Goal: Task Accomplishment & Management: Manage account settings

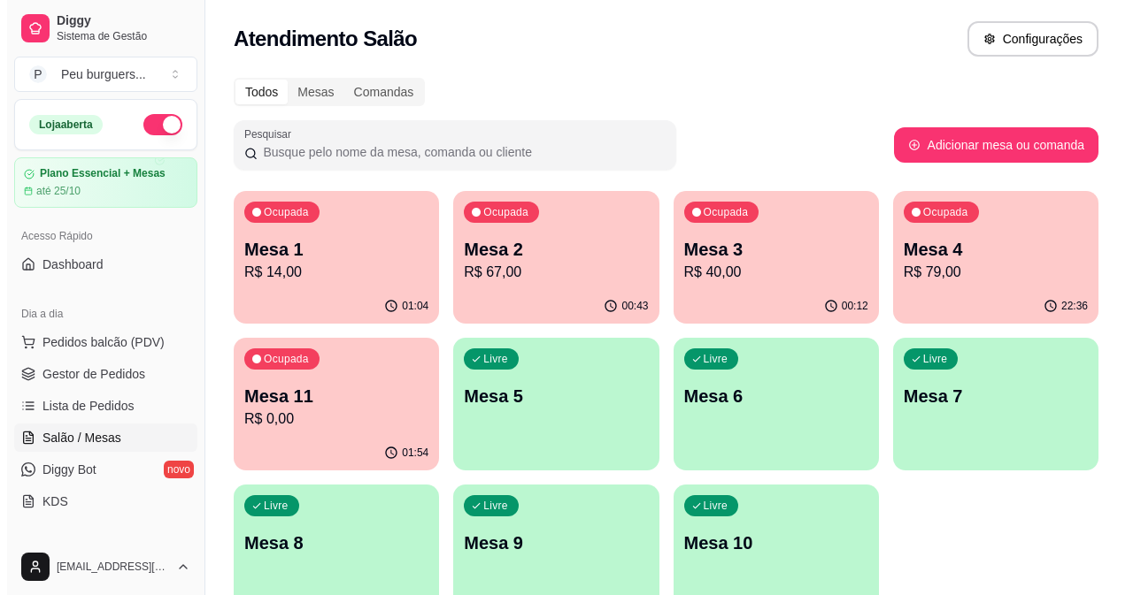
scroll to position [198, 0]
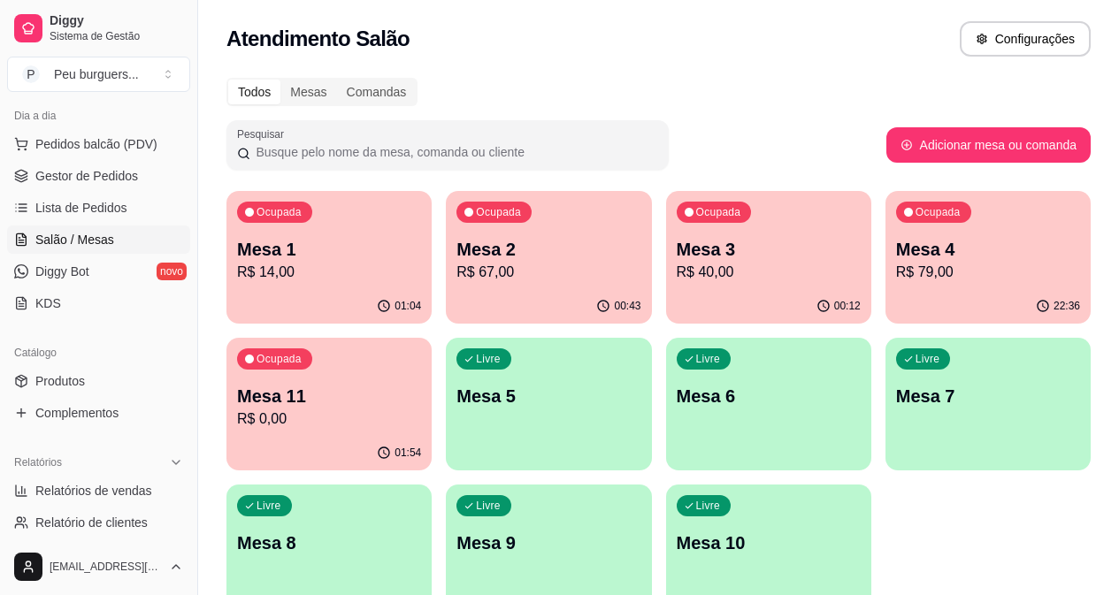
click at [490, 259] on p "Mesa 2" at bounding box center [549, 249] width 184 height 25
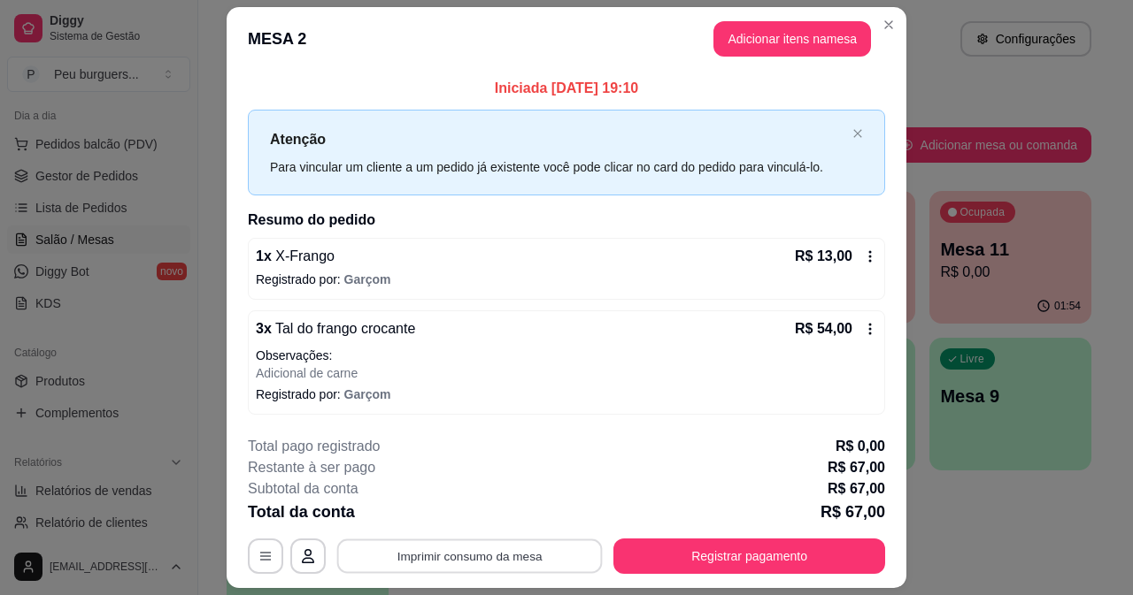
click at [478, 551] on button "Imprimir consumo da mesa" at bounding box center [469, 557] width 265 height 35
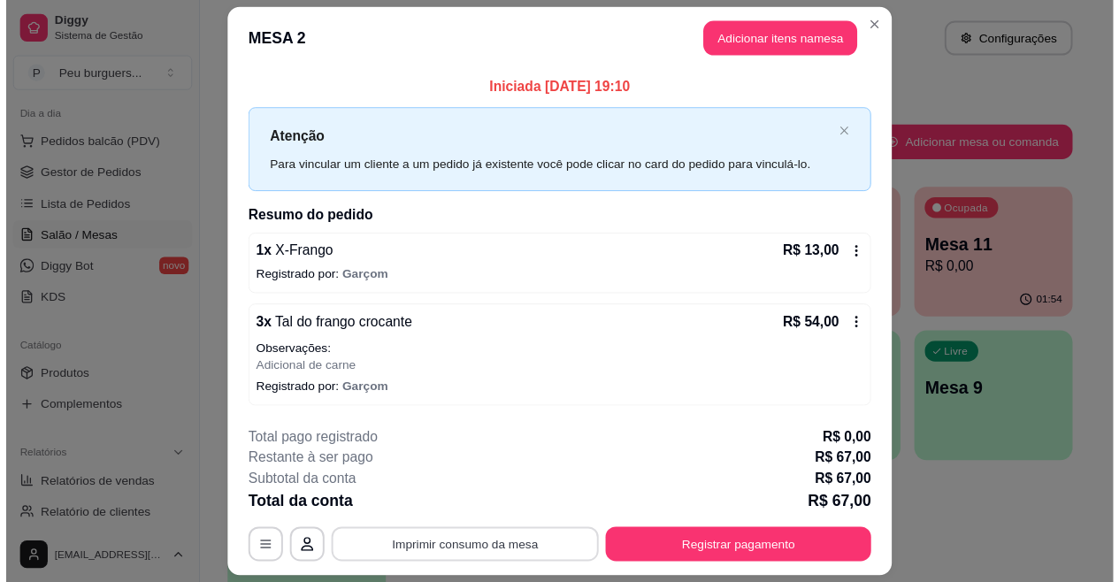
scroll to position [0, 0]
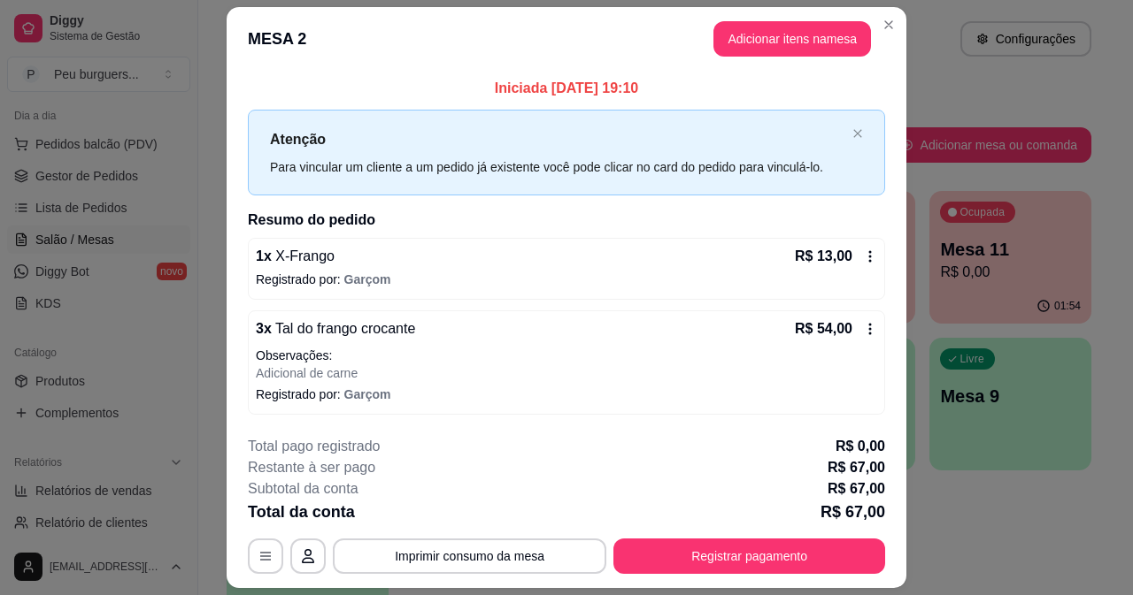
click at [863, 255] on icon at bounding box center [870, 257] width 14 height 14
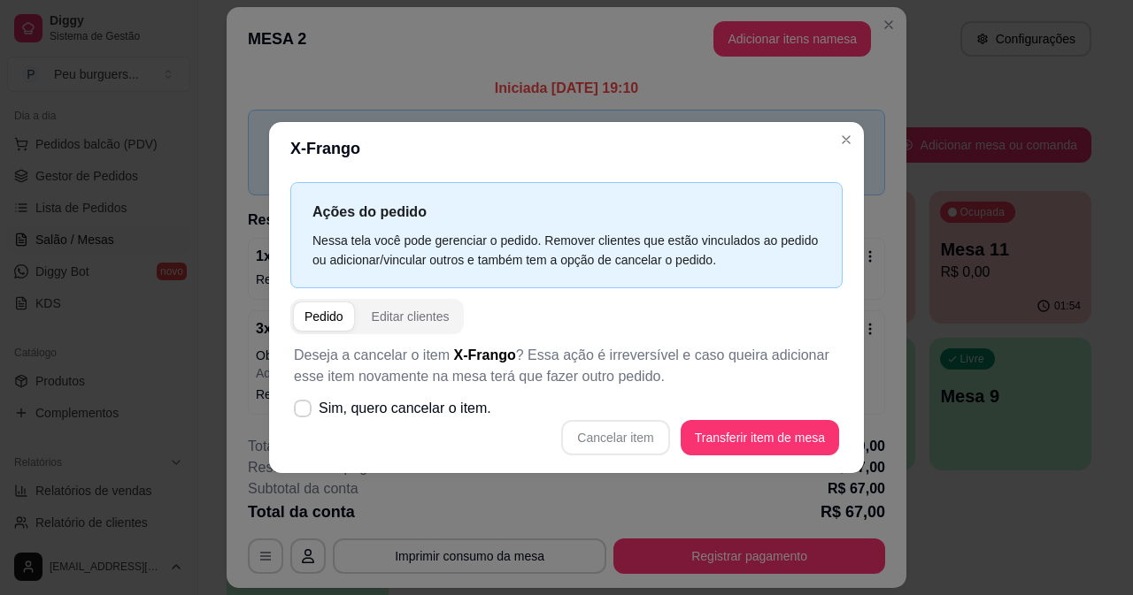
click at [619, 428] on div "Cancelar item Transferir item de mesa" at bounding box center [566, 437] width 545 height 35
click at [619, 432] on div "Cancelar item Transferir item de mesa" at bounding box center [566, 437] width 545 height 35
click at [308, 409] on icon at bounding box center [302, 408] width 13 height 10
click at [304, 411] on input "Sim, quero cancelar o item." at bounding box center [299, 417] width 12 height 12
checkbox input "true"
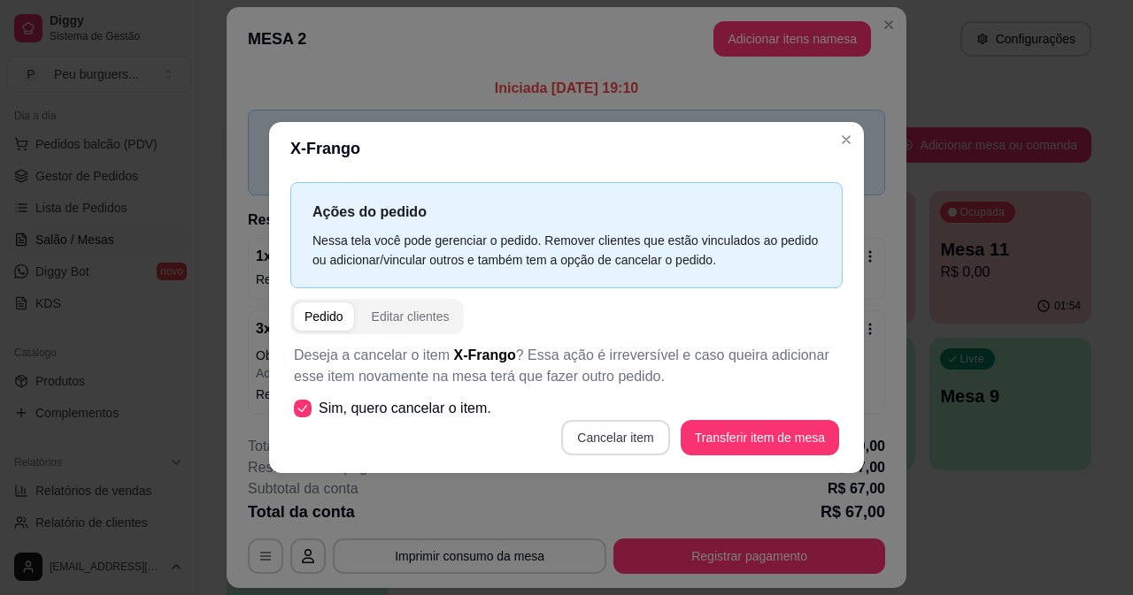
click at [603, 434] on button "Cancelar item" at bounding box center [615, 437] width 108 height 35
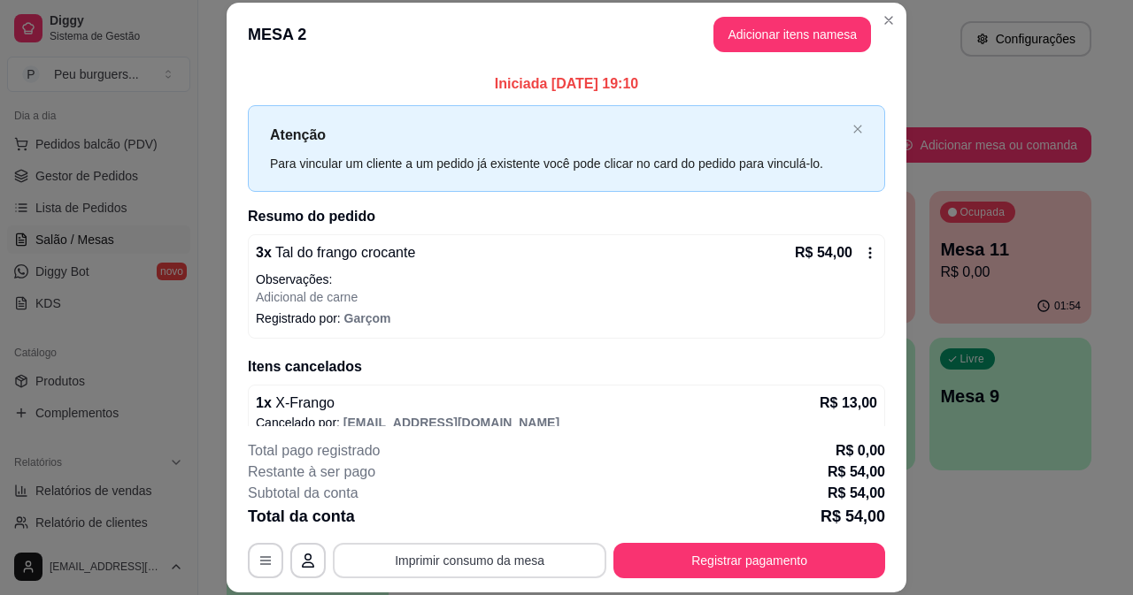
click at [467, 554] on button "Imprimir consumo da mesa" at bounding box center [469, 560] width 273 height 35
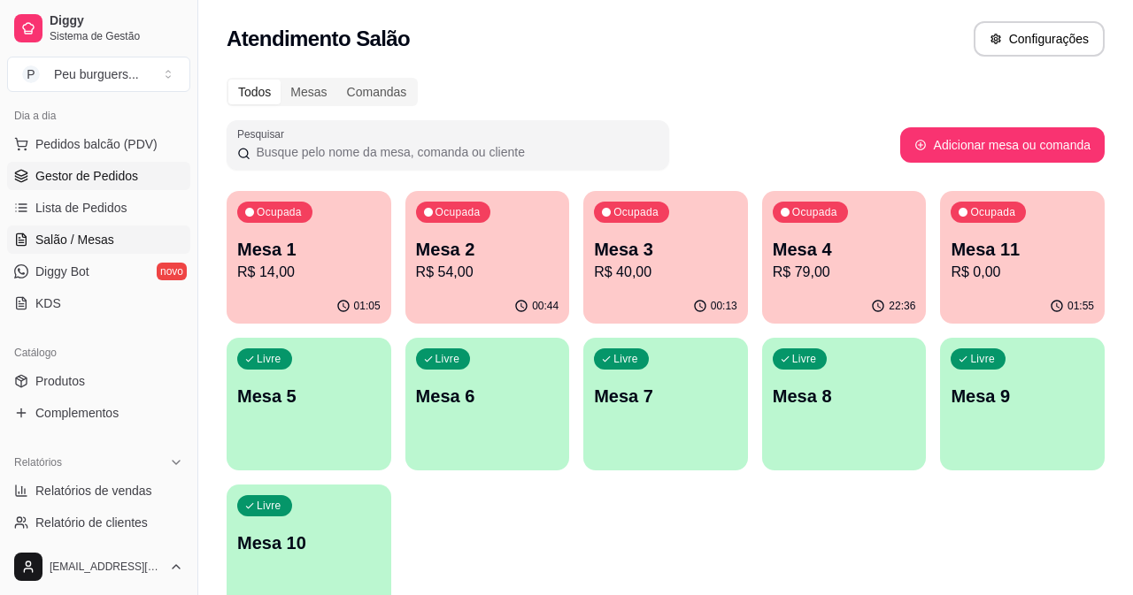
click at [92, 187] on link "Gestor de Pedidos" at bounding box center [98, 176] width 183 height 28
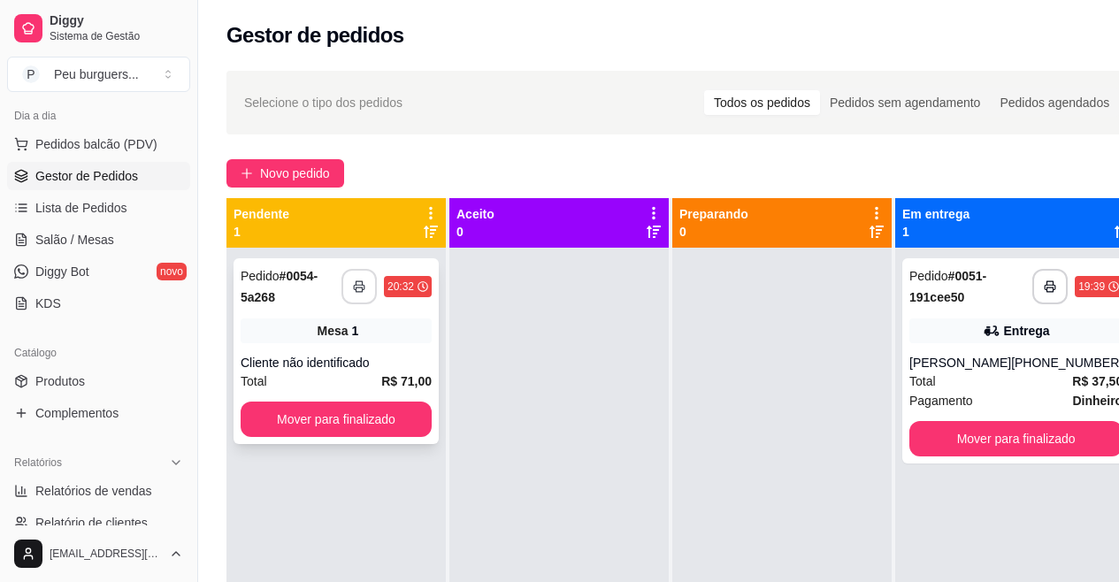
click at [356, 284] on icon "button" at bounding box center [359, 286] width 12 height 12
click at [352, 413] on button "Mover para finalizado" at bounding box center [336, 419] width 191 height 35
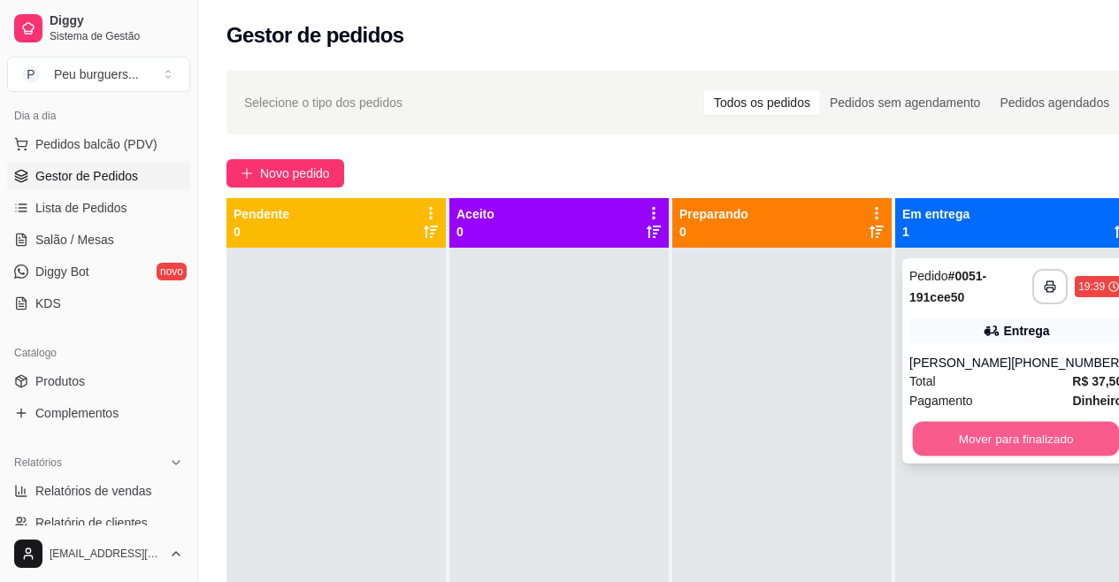
click at [1014, 436] on button "Mover para finalizado" at bounding box center [1016, 439] width 207 height 35
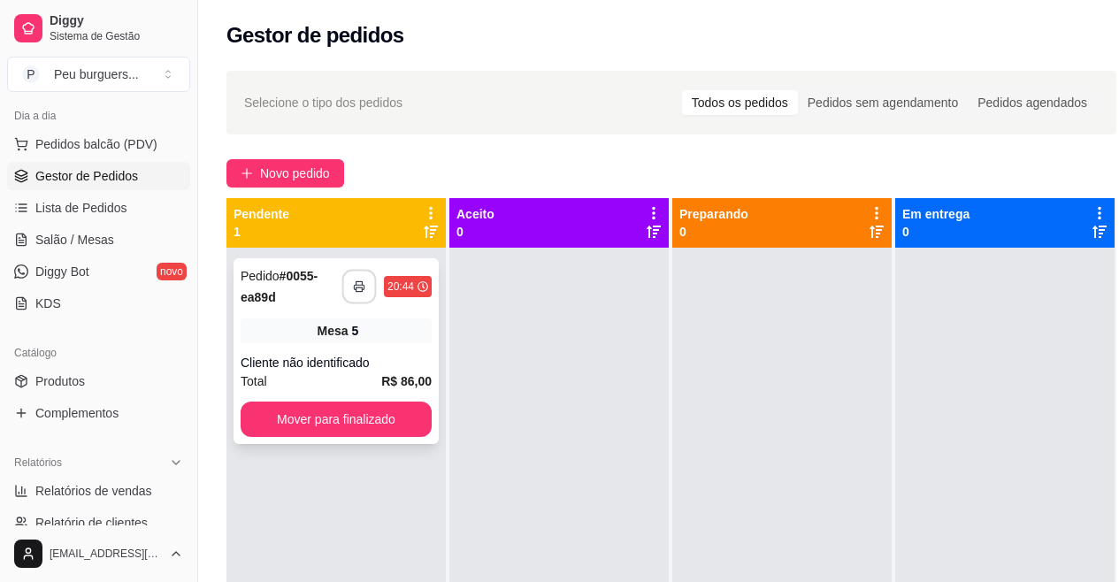
click at [368, 284] on button "button" at bounding box center [359, 287] width 35 height 35
click at [375, 434] on button "Mover para finalizado" at bounding box center [336, 419] width 191 height 35
click at [358, 272] on button "button" at bounding box center [359, 286] width 35 height 35
click at [288, 322] on div "Mesa 6" at bounding box center [336, 331] width 191 height 25
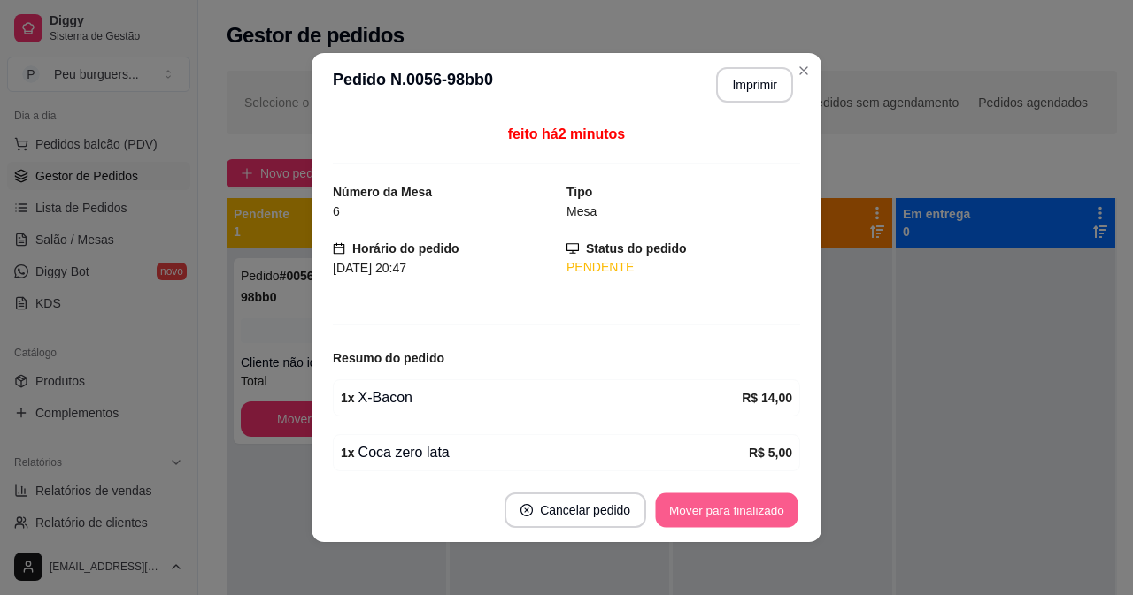
click at [696, 499] on button "Mover para finalizado" at bounding box center [727, 511] width 142 height 35
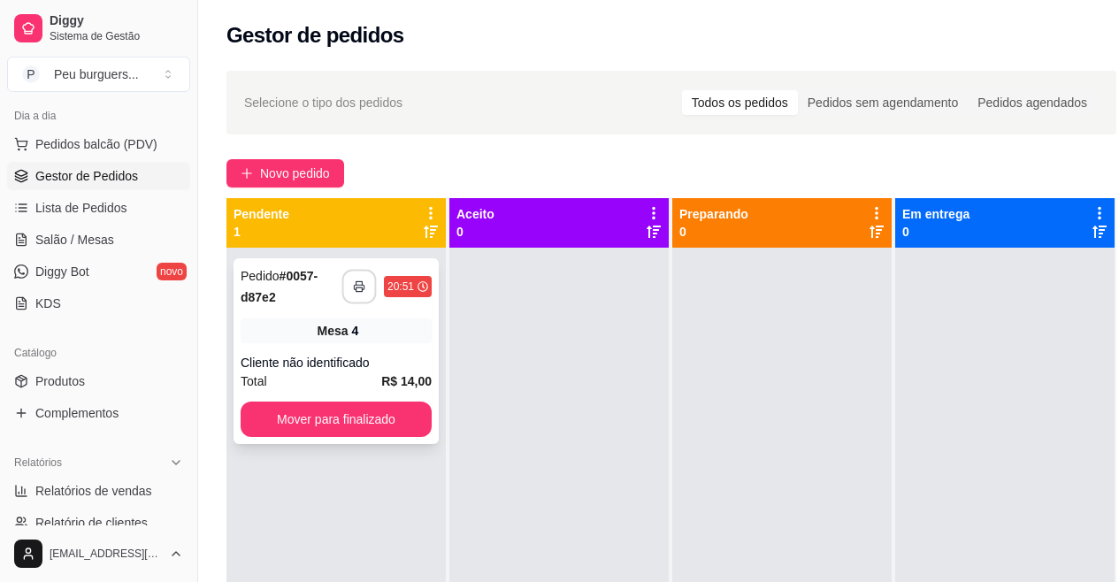
click at [364, 286] on icon "button" at bounding box center [359, 286] width 12 height 12
click at [326, 404] on button "Mover para finalizado" at bounding box center [336, 420] width 186 height 35
click at [357, 276] on button "button" at bounding box center [359, 287] width 35 height 35
click at [353, 418] on button "Mover para finalizado" at bounding box center [336, 419] width 191 height 35
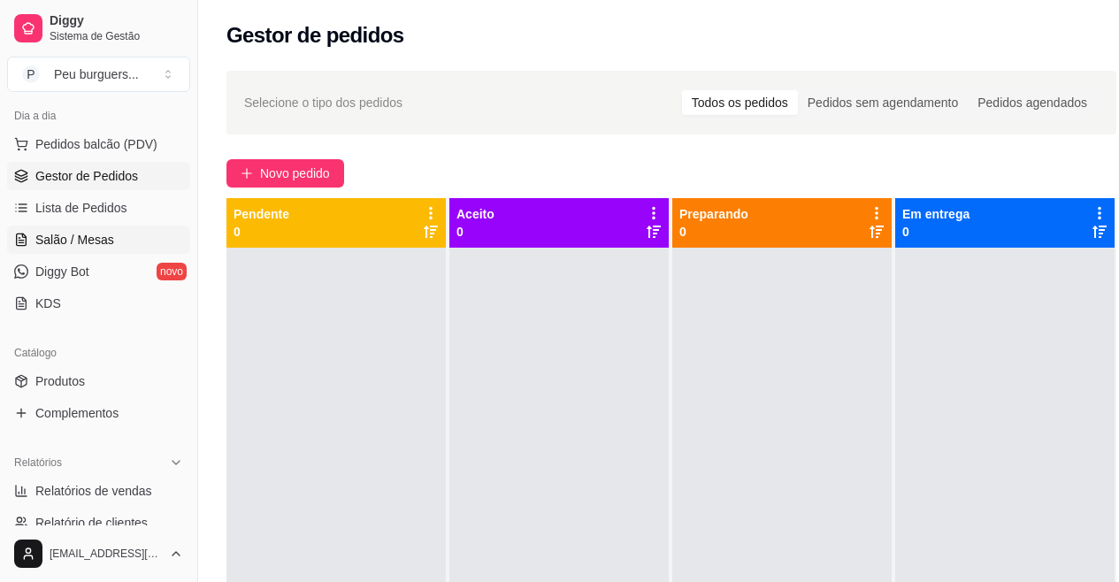
click at [69, 243] on span "Salão / Mesas" at bounding box center [74, 240] width 79 height 18
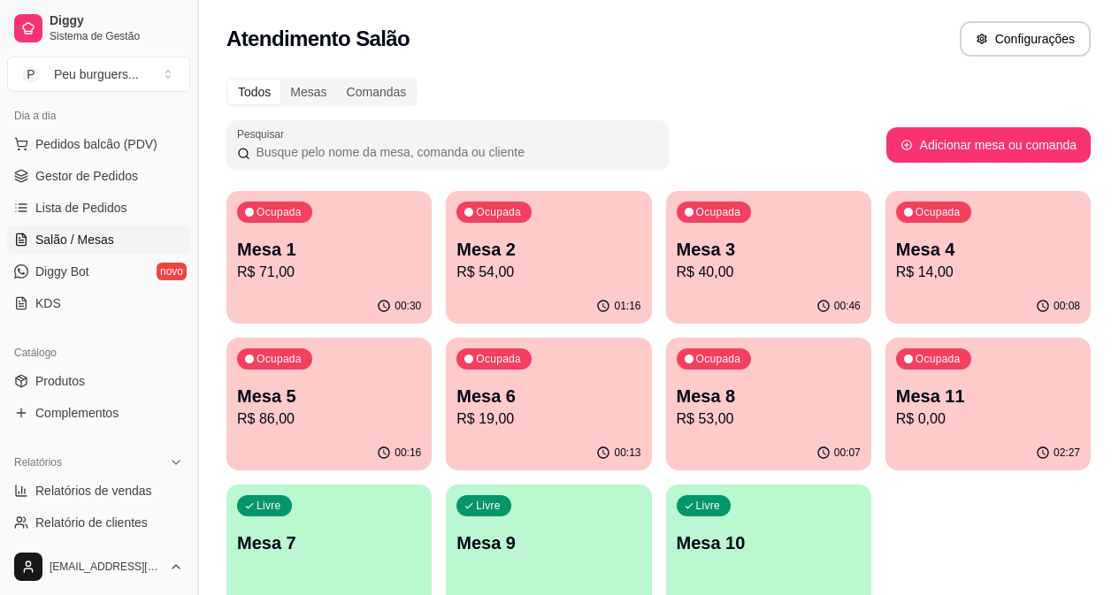
drag, startPoint x: 190, startPoint y: 312, endPoint x: 195, endPoint y: 322, distance: 10.7
click at [197, 311] on button "Toggle Sidebar" at bounding box center [197, 297] width 14 height 595
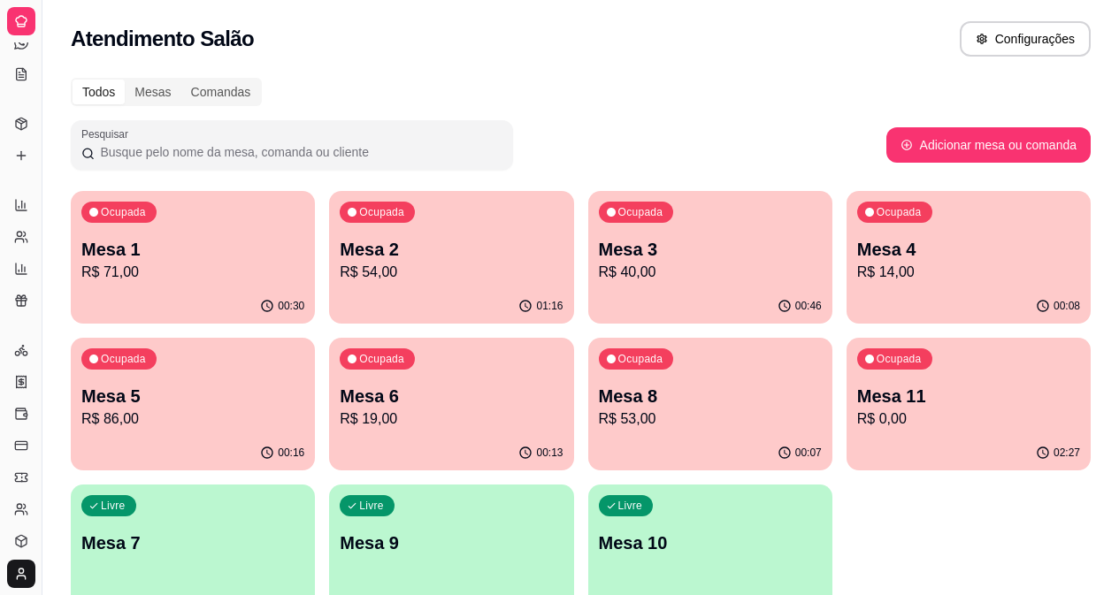
scroll to position [82, 0]
click at [44, 219] on button "Toggle Sidebar" at bounding box center [42, 297] width 14 height 595
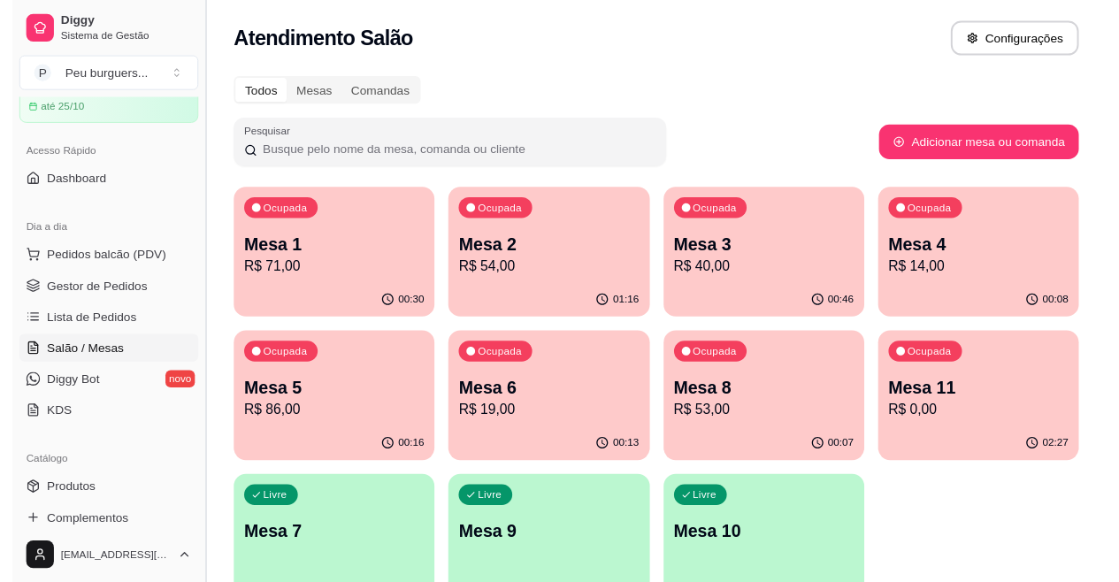
scroll to position [70, 0]
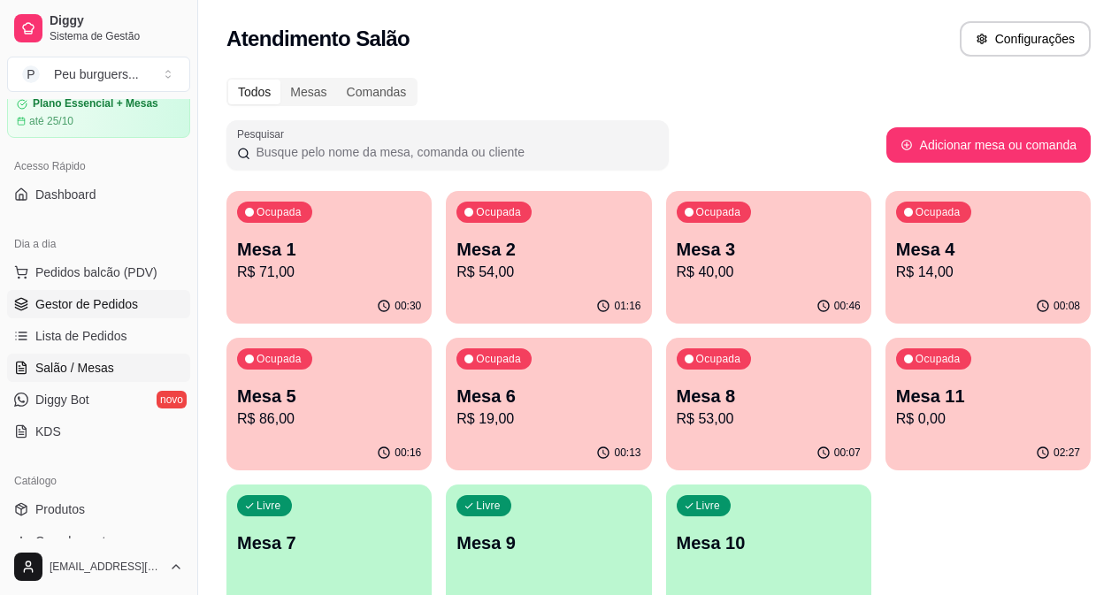
click at [111, 291] on link "Gestor de Pedidos" at bounding box center [98, 304] width 183 height 28
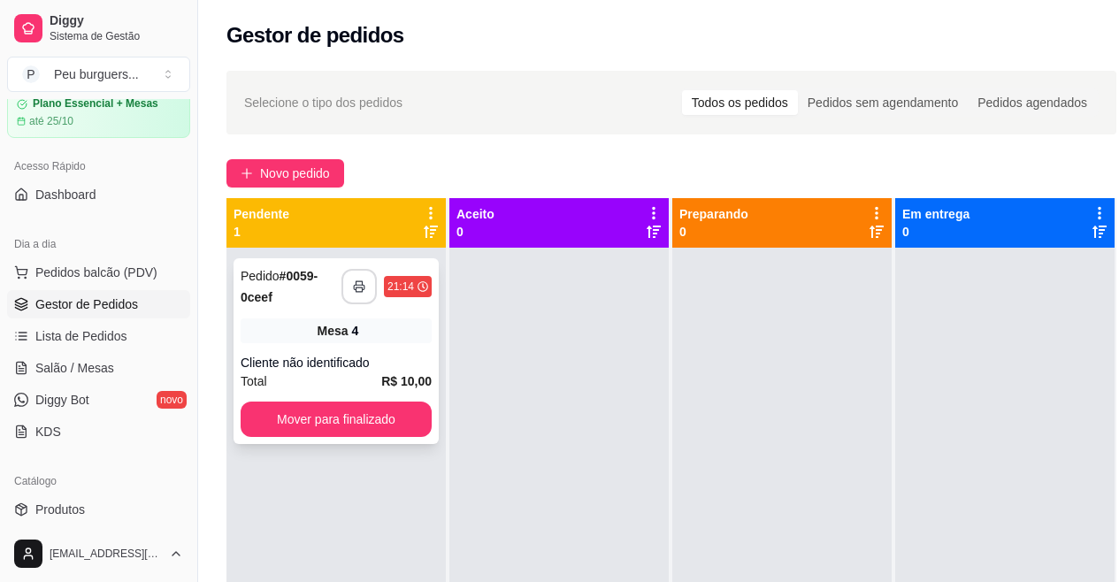
click at [365, 277] on button "button" at bounding box center [359, 286] width 35 height 35
click at [363, 275] on button "button" at bounding box center [359, 287] width 35 height 35
click at [405, 415] on button "Mover para finalizado" at bounding box center [336, 420] width 186 height 35
click at [348, 280] on button "button" at bounding box center [359, 286] width 35 height 35
click at [357, 423] on button "Mover para finalizado" at bounding box center [336, 419] width 191 height 35
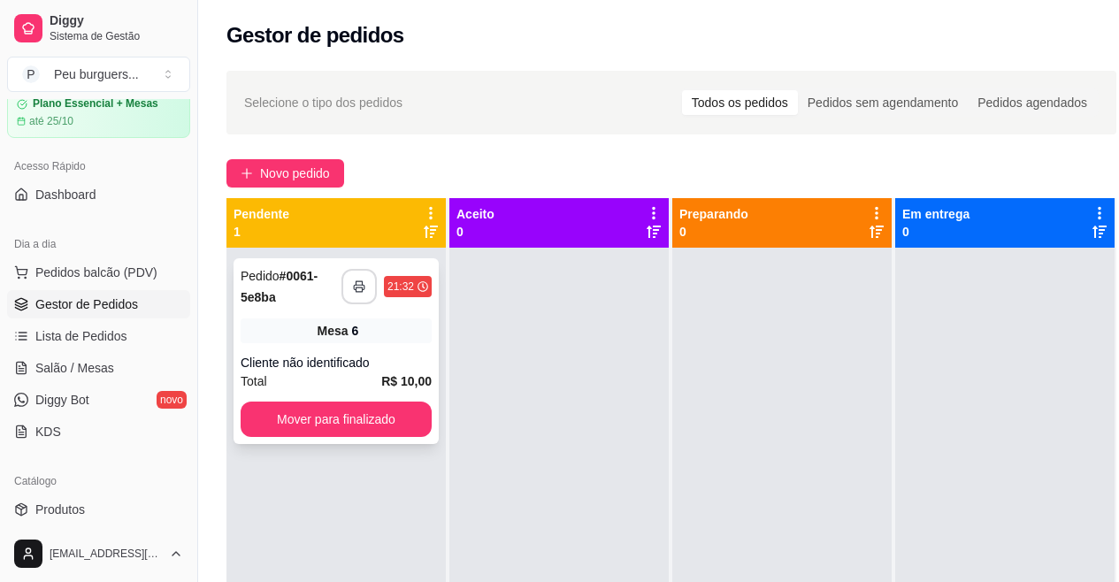
click at [361, 279] on button "button" at bounding box center [359, 286] width 35 height 35
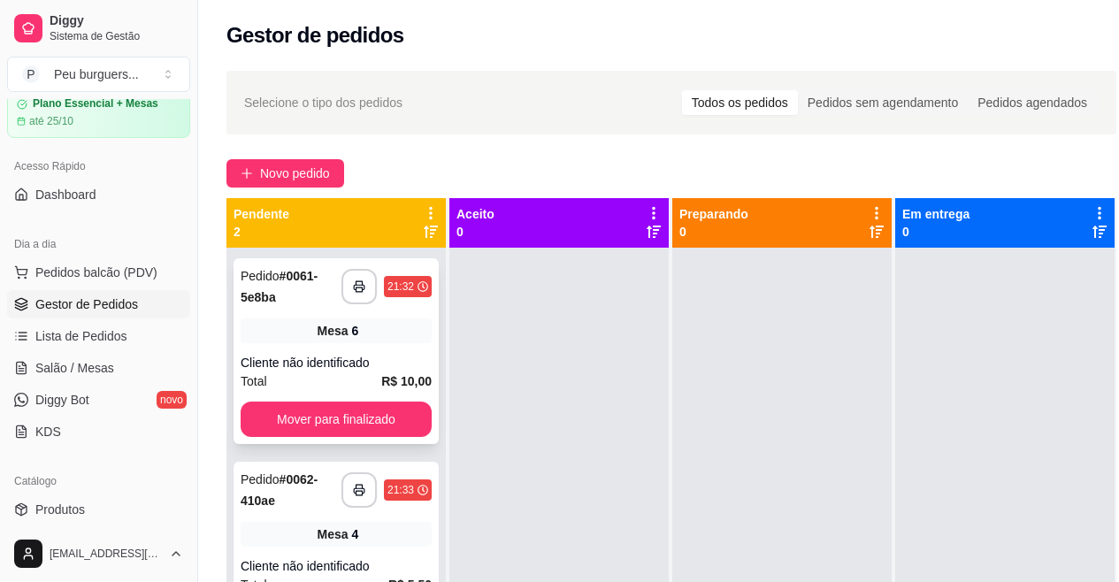
click at [308, 309] on div "**********" at bounding box center [336, 351] width 205 height 186
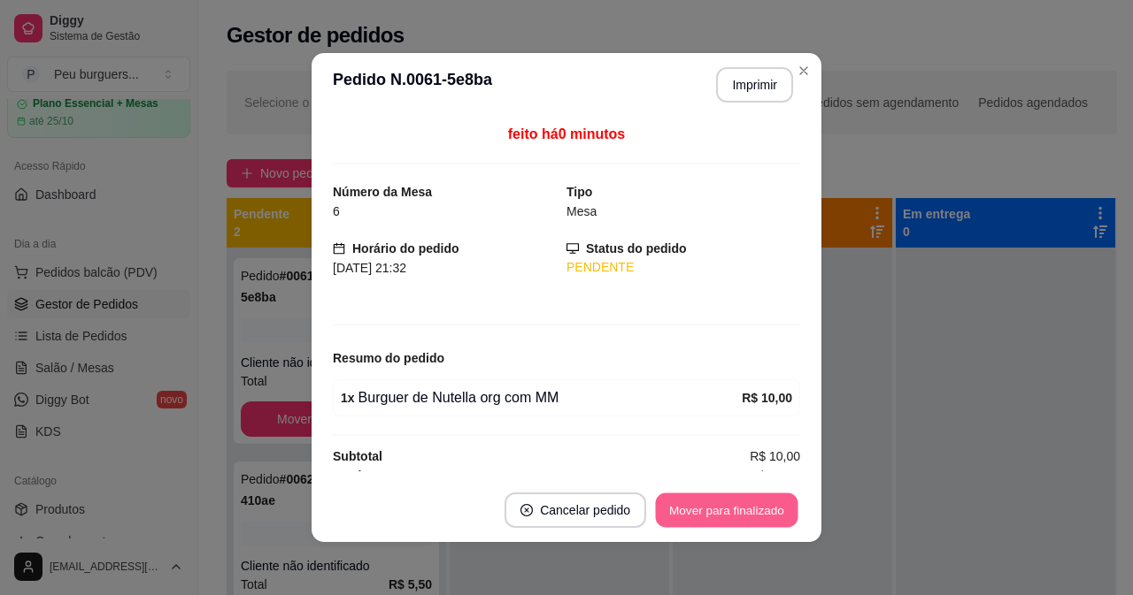
click at [694, 511] on button "Mover para finalizado" at bounding box center [727, 511] width 142 height 35
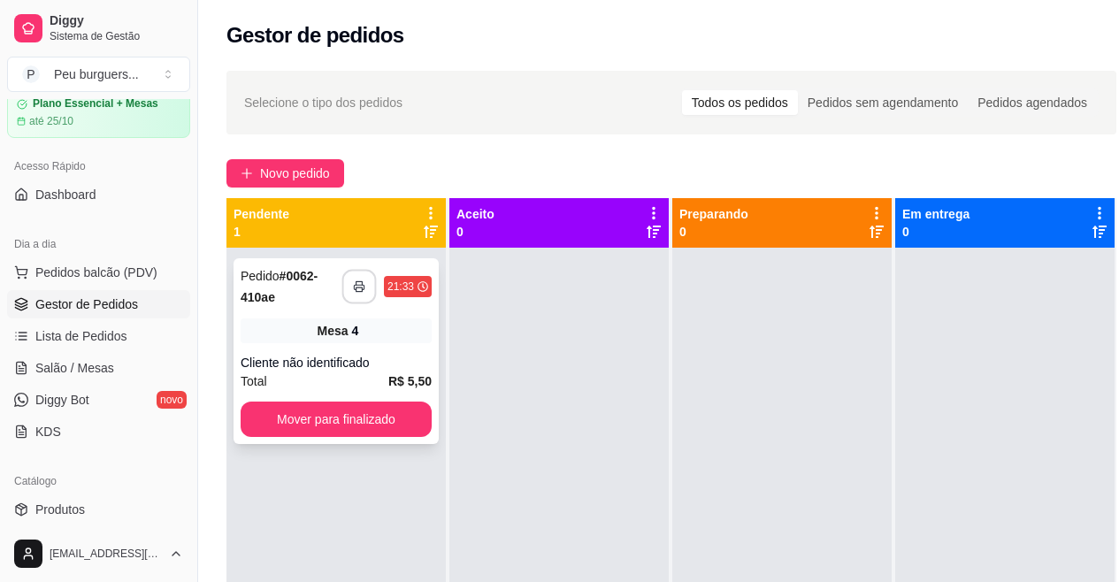
click at [366, 279] on button "button" at bounding box center [359, 287] width 35 height 35
click at [113, 262] on button "Pedidos balcão (PDV)" at bounding box center [98, 272] width 183 height 28
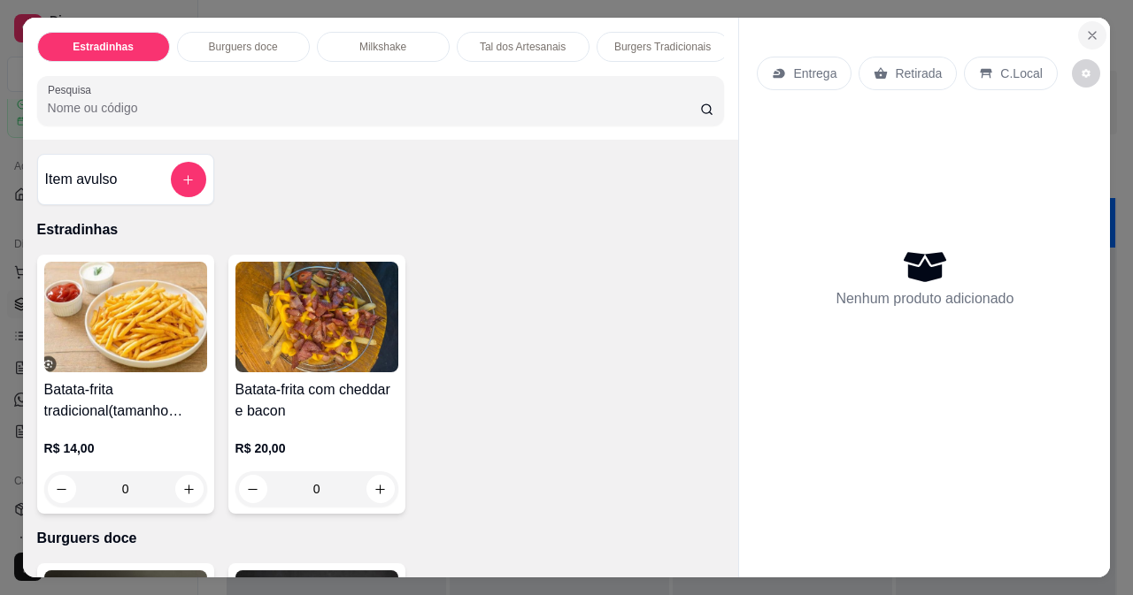
click at [1087, 32] on icon "Close" at bounding box center [1092, 35] width 14 height 14
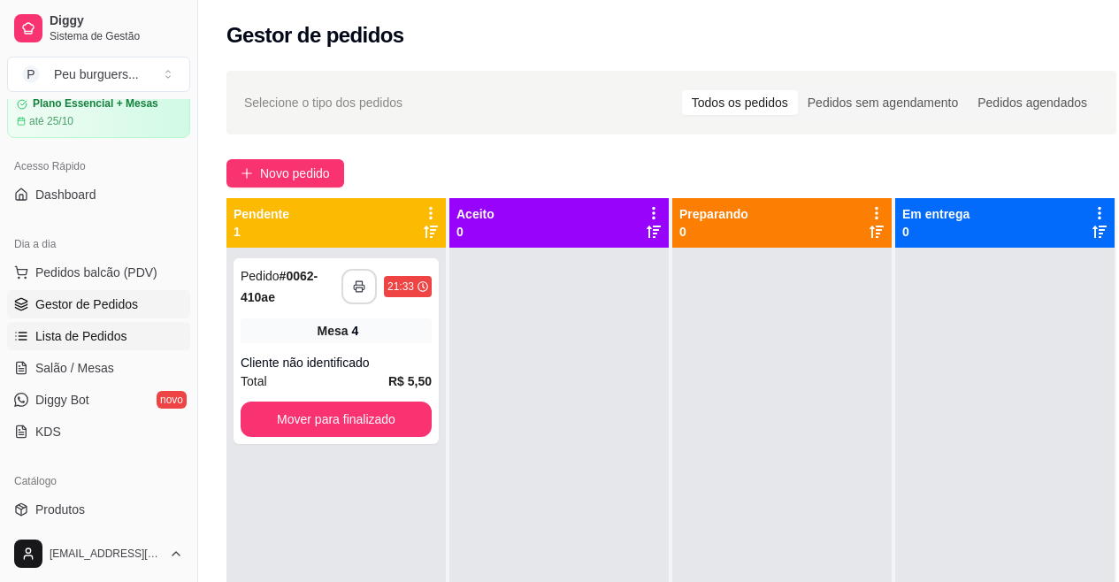
click at [82, 334] on span "Lista de Pedidos" at bounding box center [81, 336] width 92 height 18
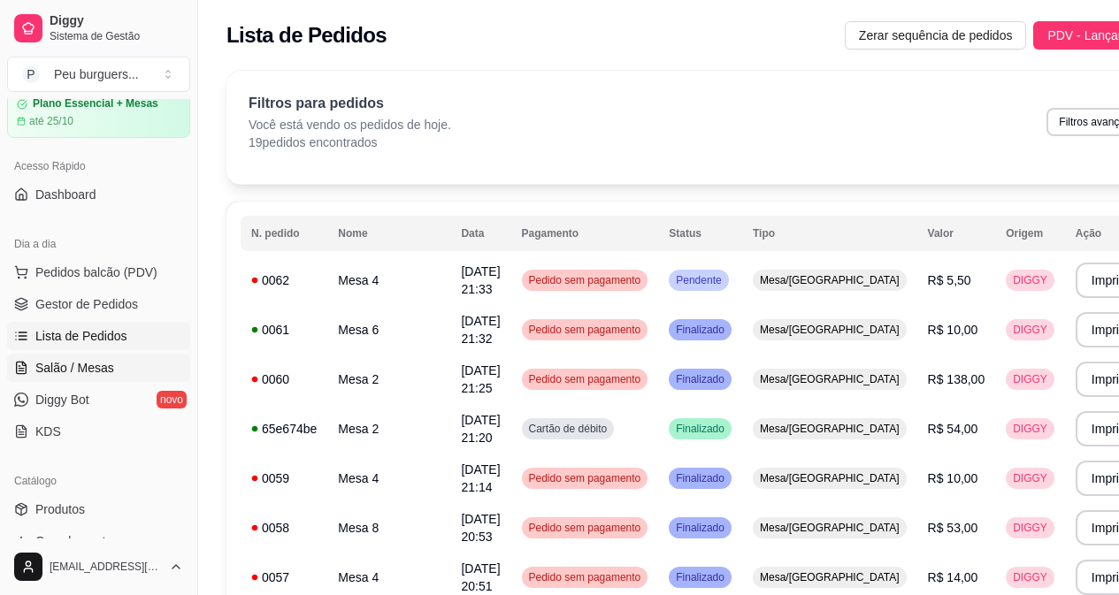
click at [70, 370] on span "Salão / Mesas" at bounding box center [74, 368] width 79 height 18
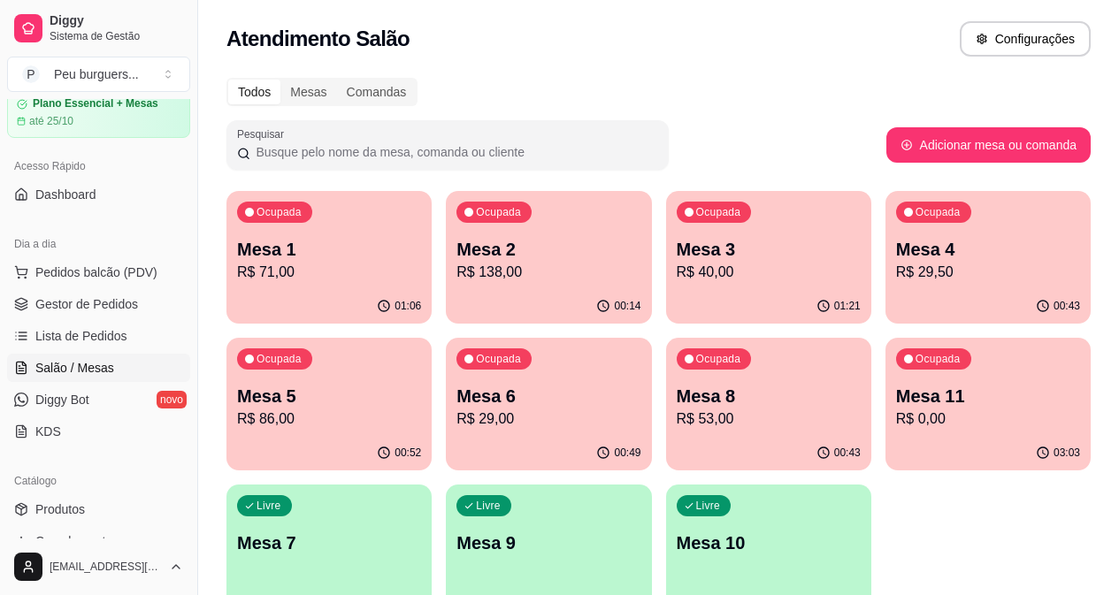
click at [421, 409] on p "R$ 86,00" at bounding box center [329, 419] width 184 height 21
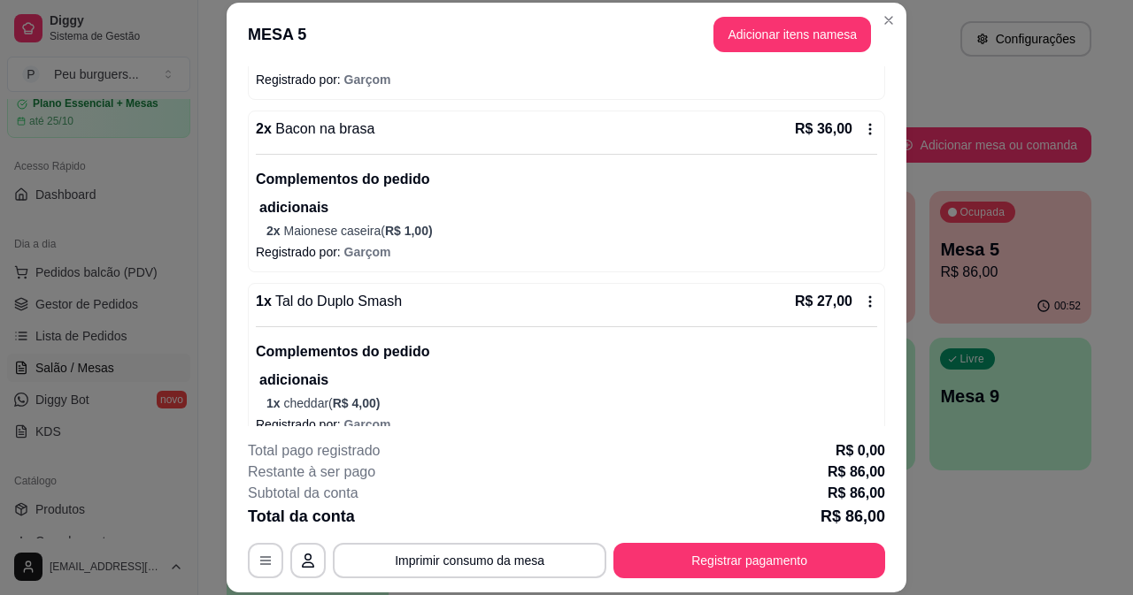
scroll to position [222, 0]
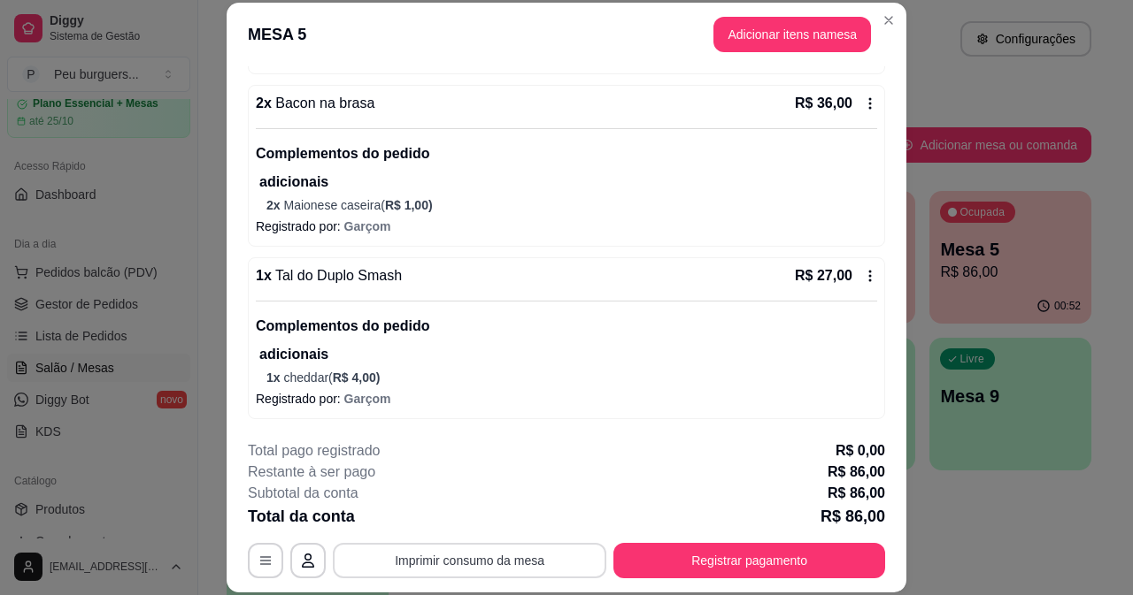
click at [466, 557] on button "Imprimir consumo da mesa" at bounding box center [469, 560] width 273 height 35
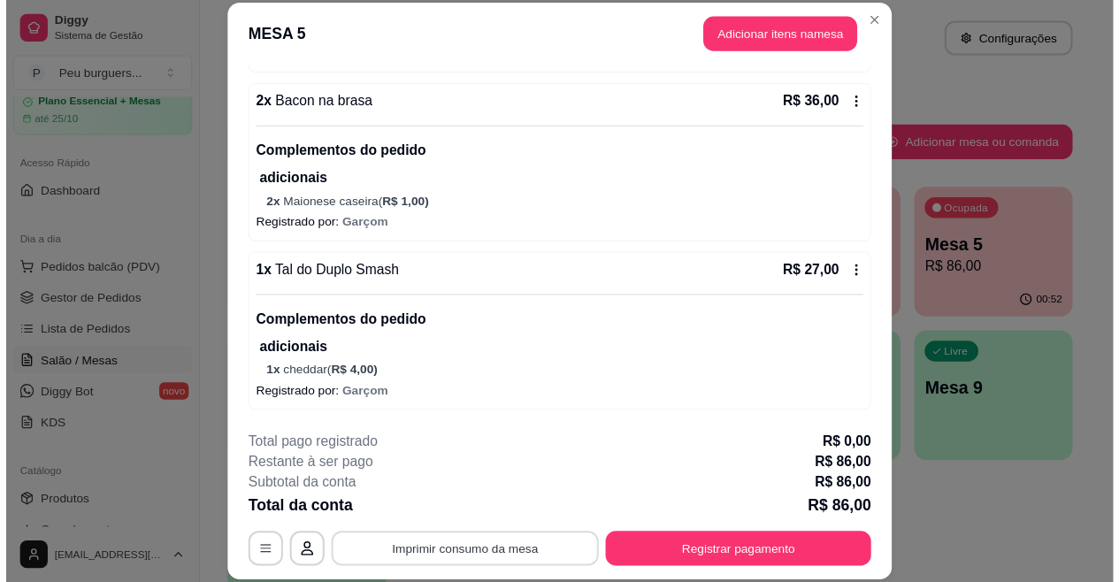
scroll to position [0, 0]
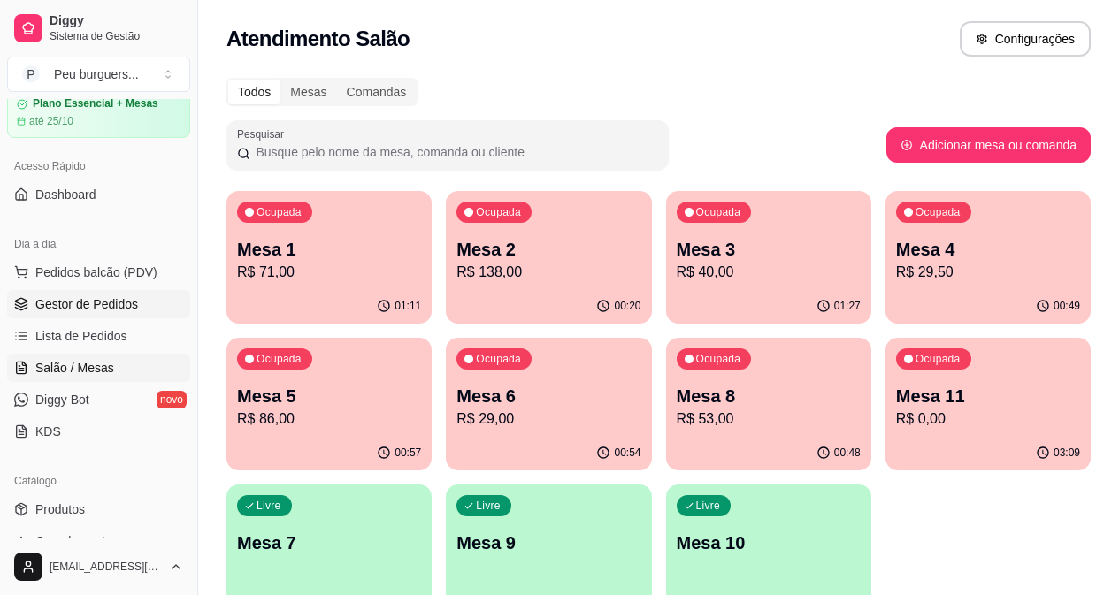
click at [139, 303] on link "Gestor de Pedidos" at bounding box center [98, 304] width 183 height 28
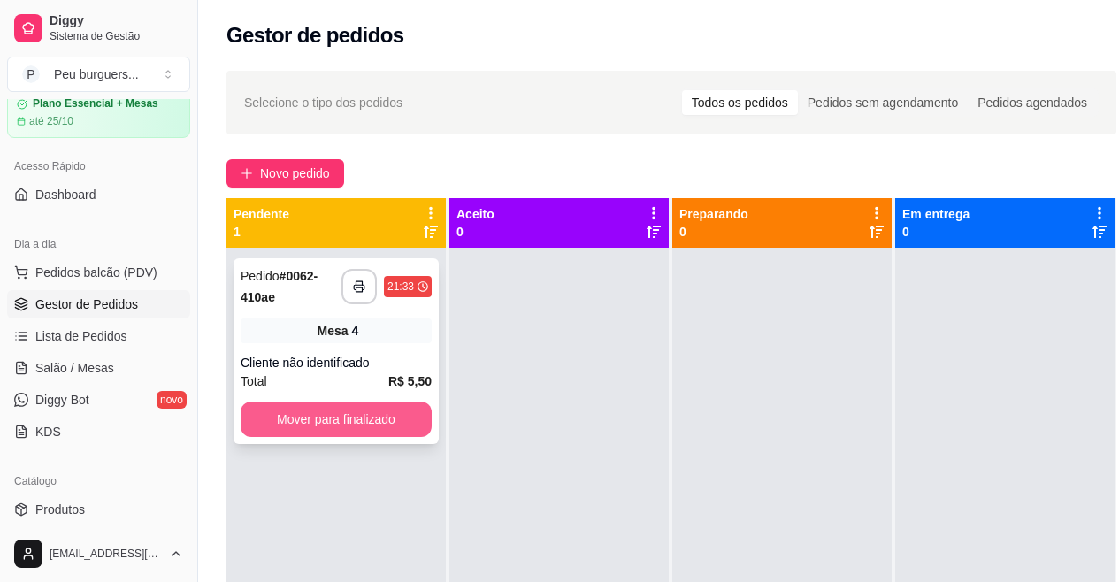
click at [410, 414] on button "Mover para finalizado" at bounding box center [336, 419] width 191 height 35
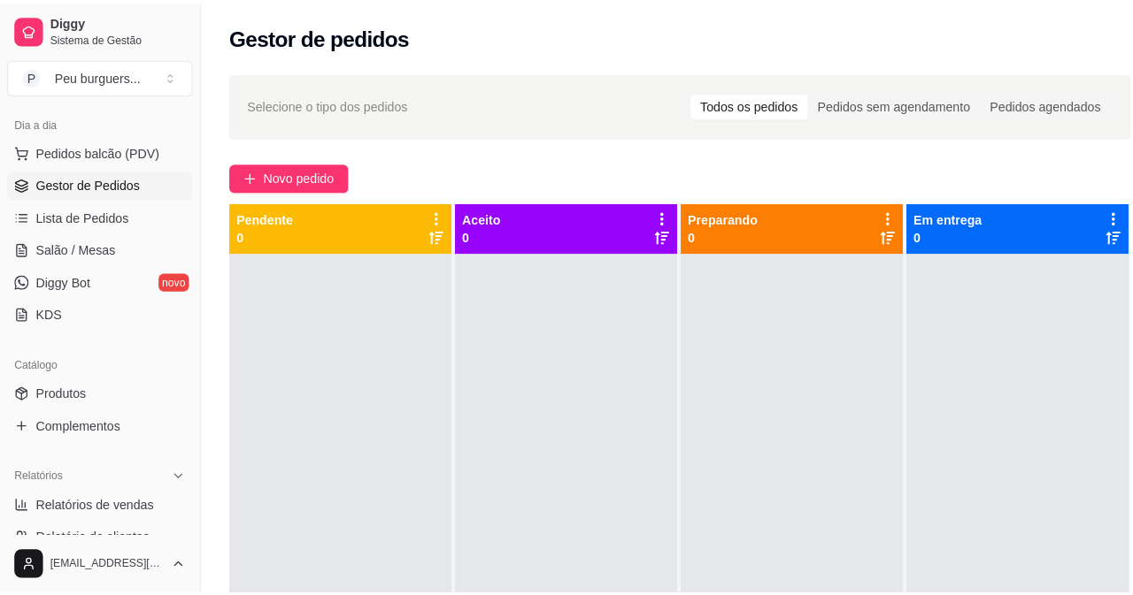
scroll to position [213, 0]
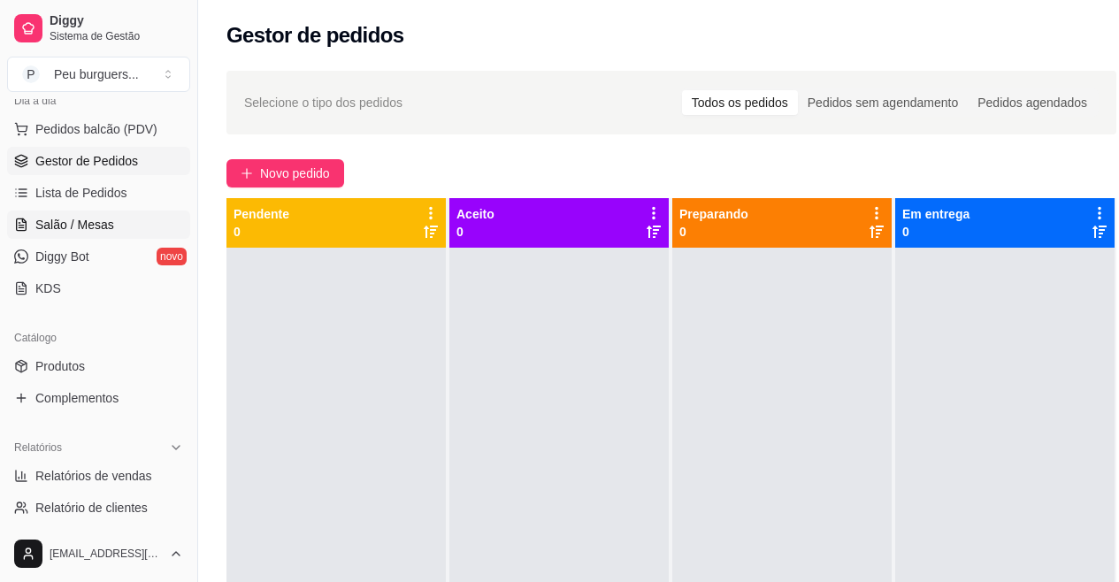
click at [83, 215] on link "Salão / Mesas" at bounding box center [98, 225] width 183 height 28
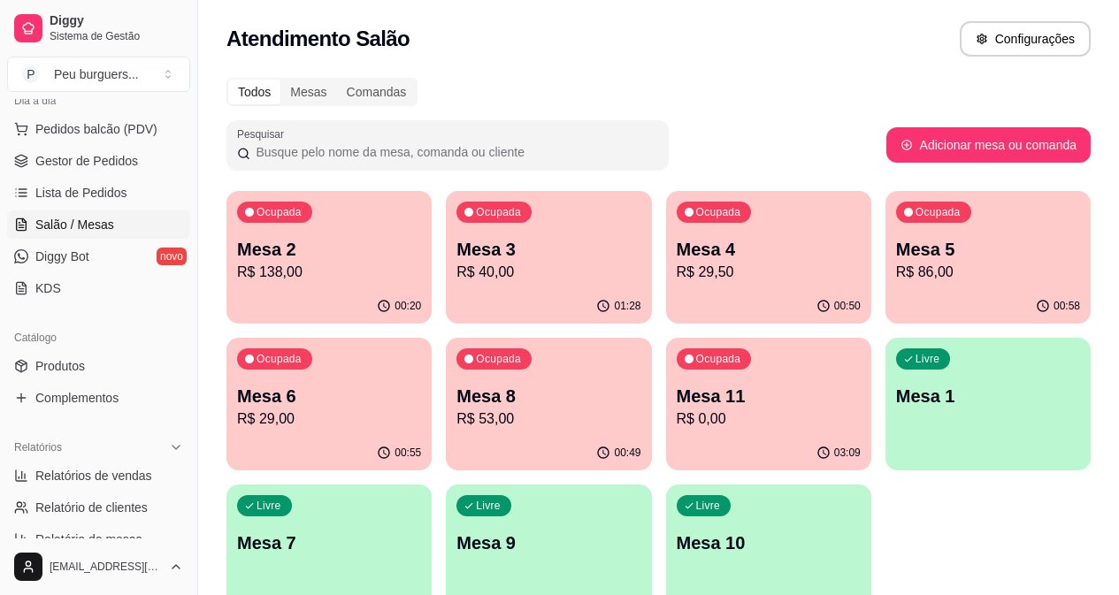
click at [457, 394] on p "Mesa 8" at bounding box center [549, 396] width 184 height 25
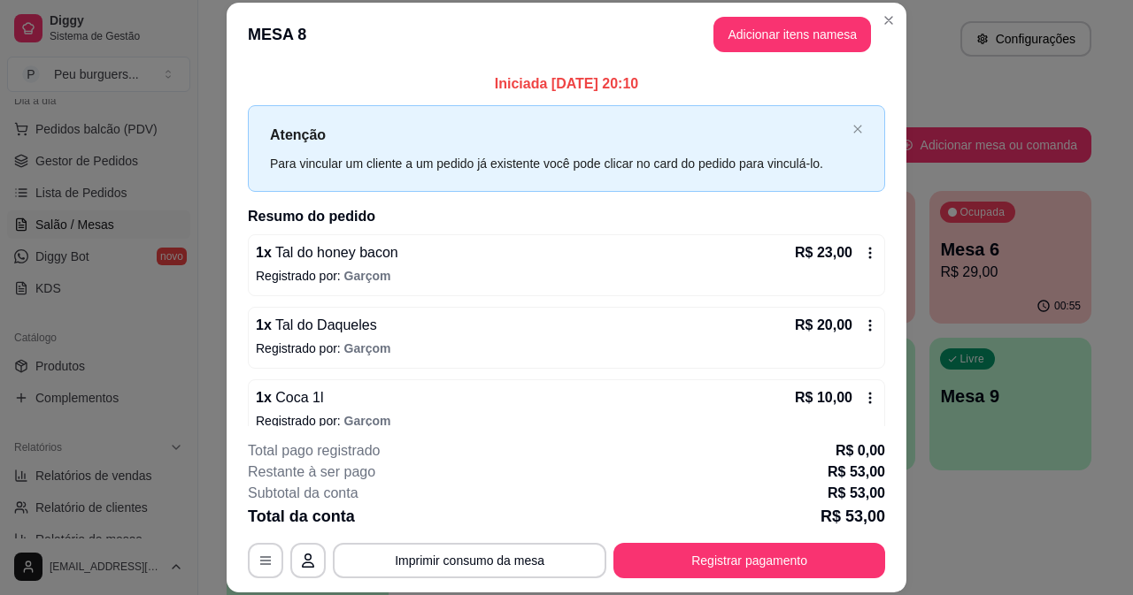
scroll to position [22, 0]
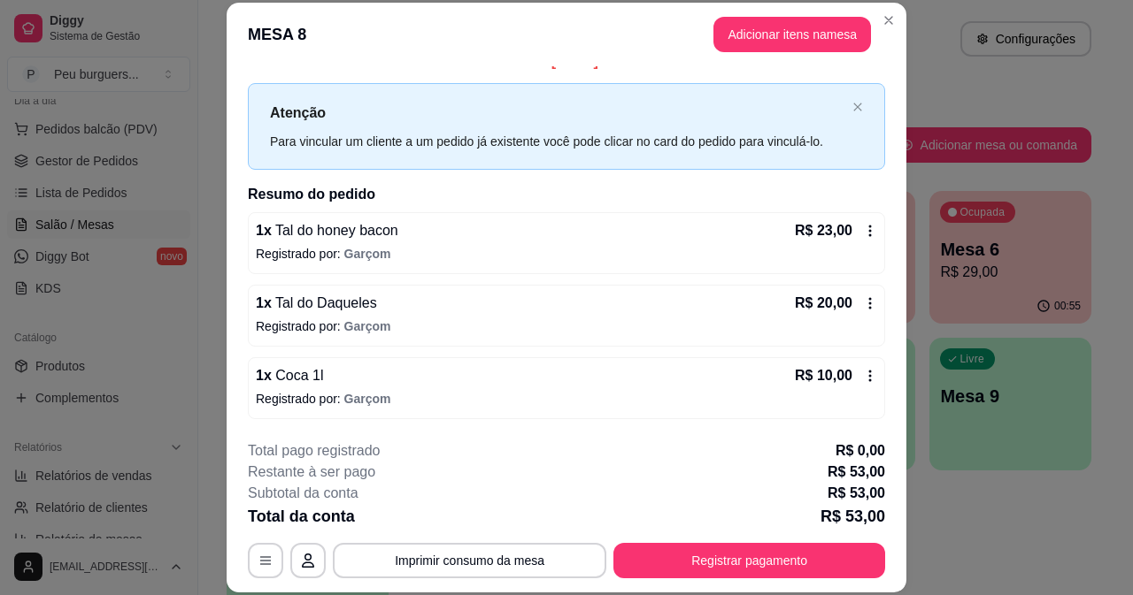
click at [863, 378] on icon at bounding box center [870, 376] width 14 height 14
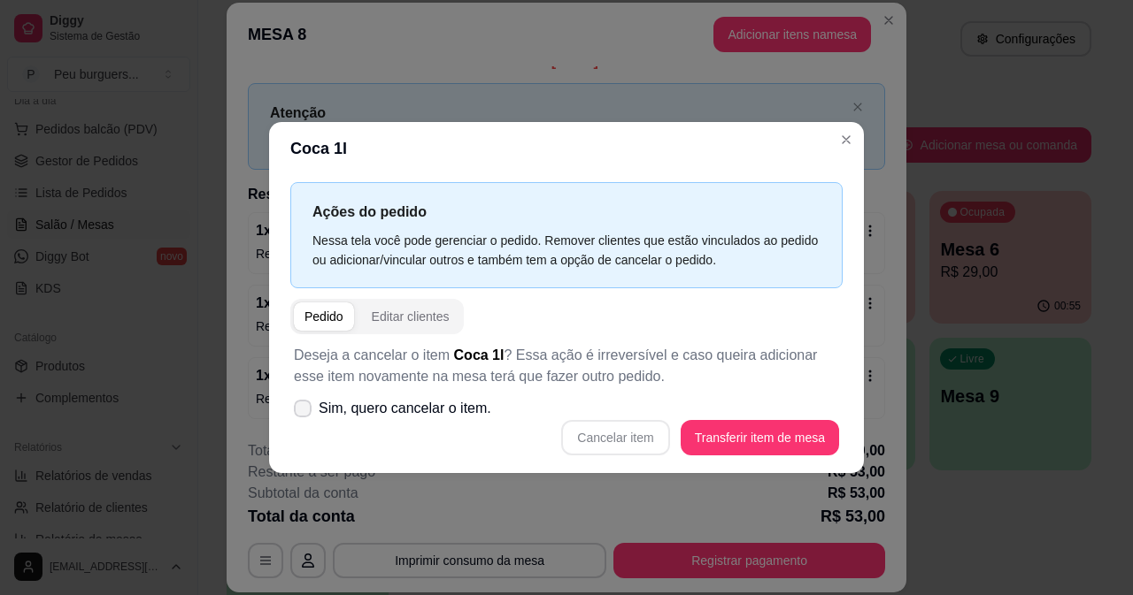
click at [310, 404] on span at bounding box center [303, 409] width 18 height 18
click at [304, 411] on input "Sim, quero cancelar o item." at bounding box center [299, 417] width 12 height 12
checkbox input "true"
click at [630, 443] on button "Cancelar item" at bounding box center [615, 437] width 105 height 35
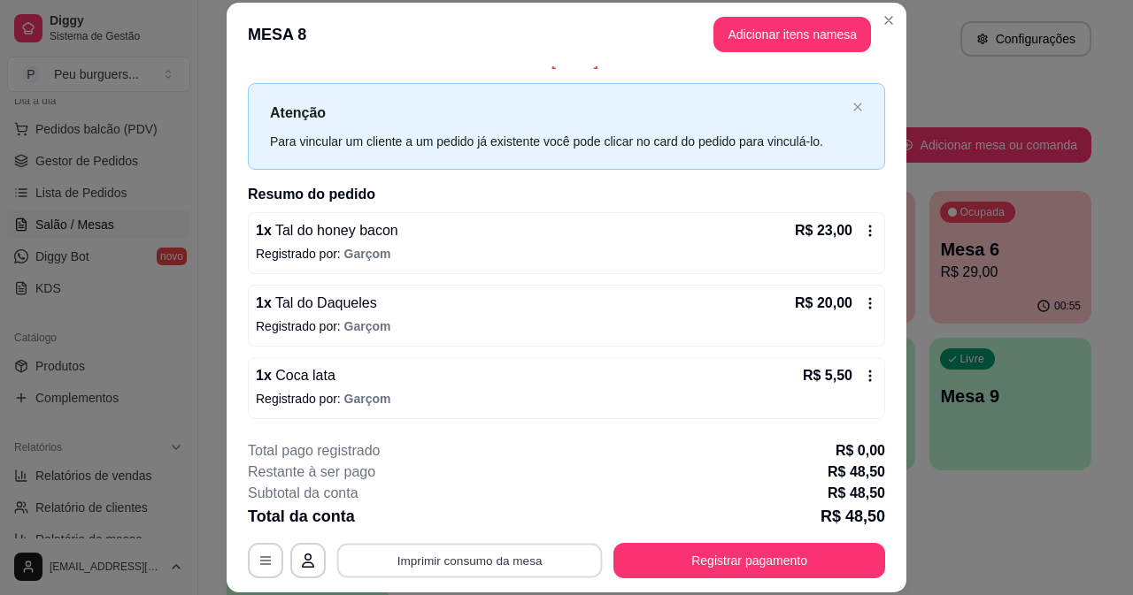
click at [545, 562] on button "Imprimir consumo da mesa" at bounding box center [469, 560] width 265 height 35
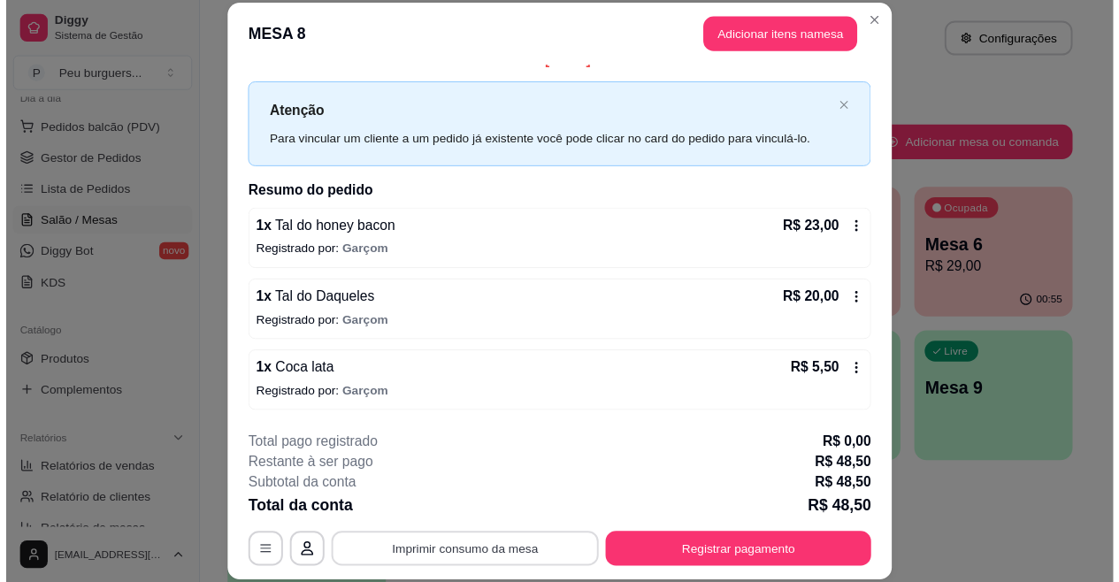
scroll to position [0, 0]
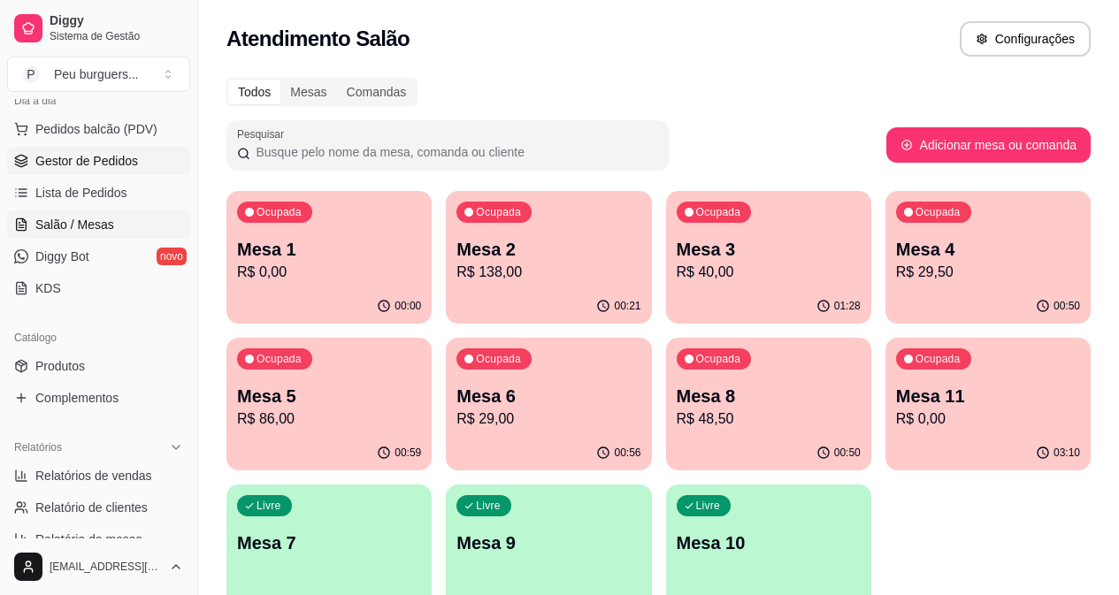
click at [104, 155] on span "Gestor de Pedidos" at bounding box center [86, 161] width 103 height 18
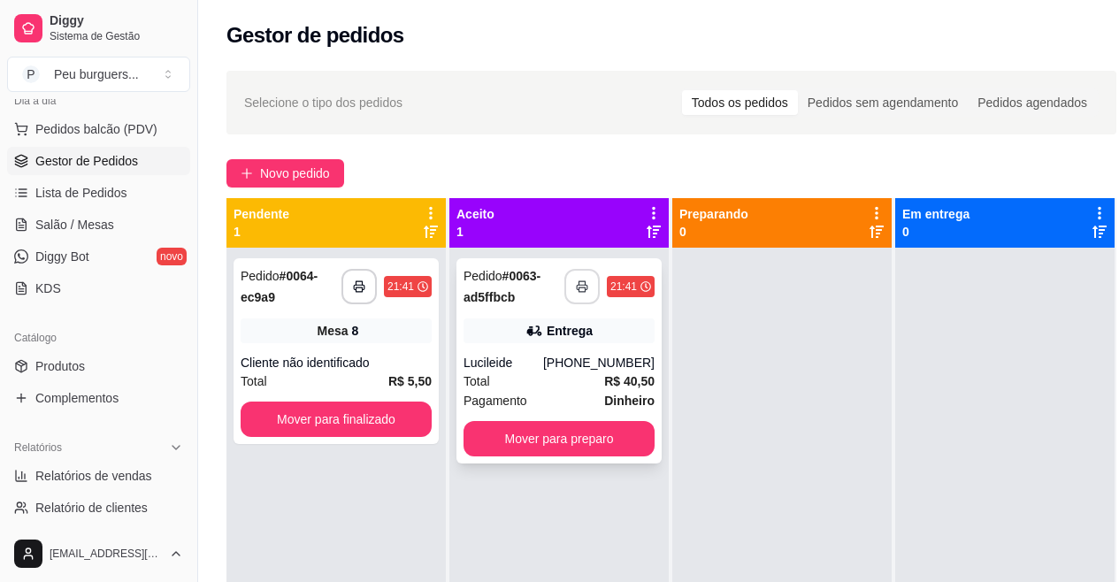
click at [580, 284] on icon "button" at bounding box center [582, 286] width 12 height 12
click at [622, 425] on button "Mover para preparo" at bounding box center [559, 439] width 186 height 35
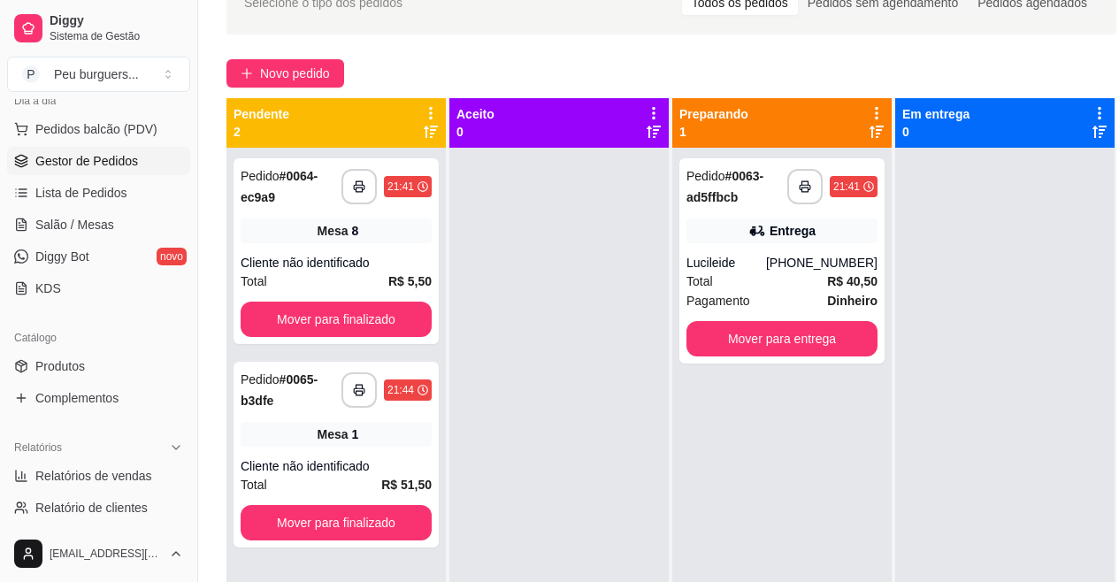
scroll to position [139, 0]
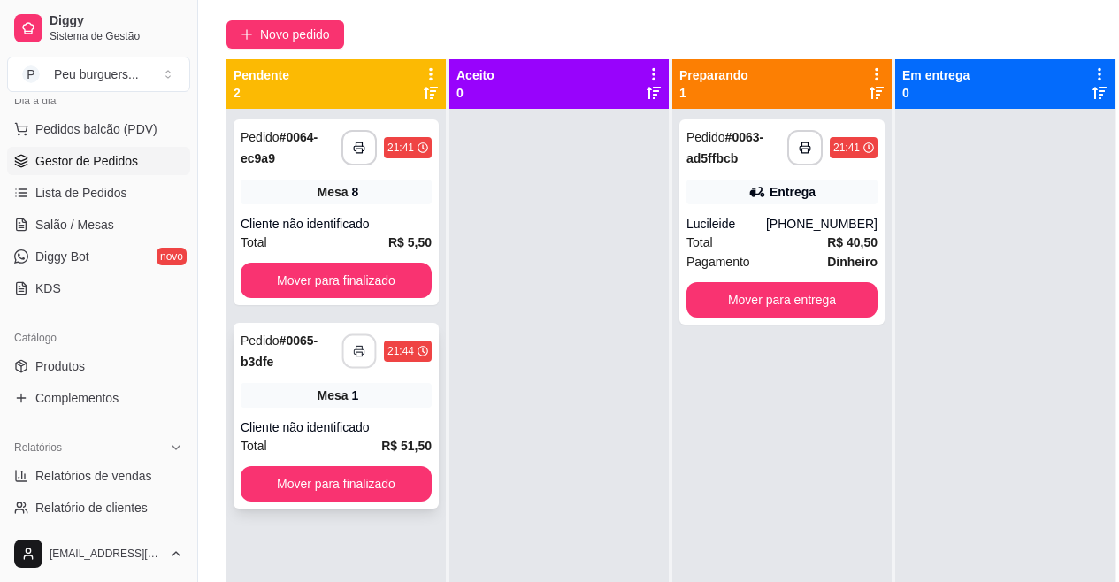
click at [371, 345] on button "button" at bounding box center [359, 351] width 35 height 35
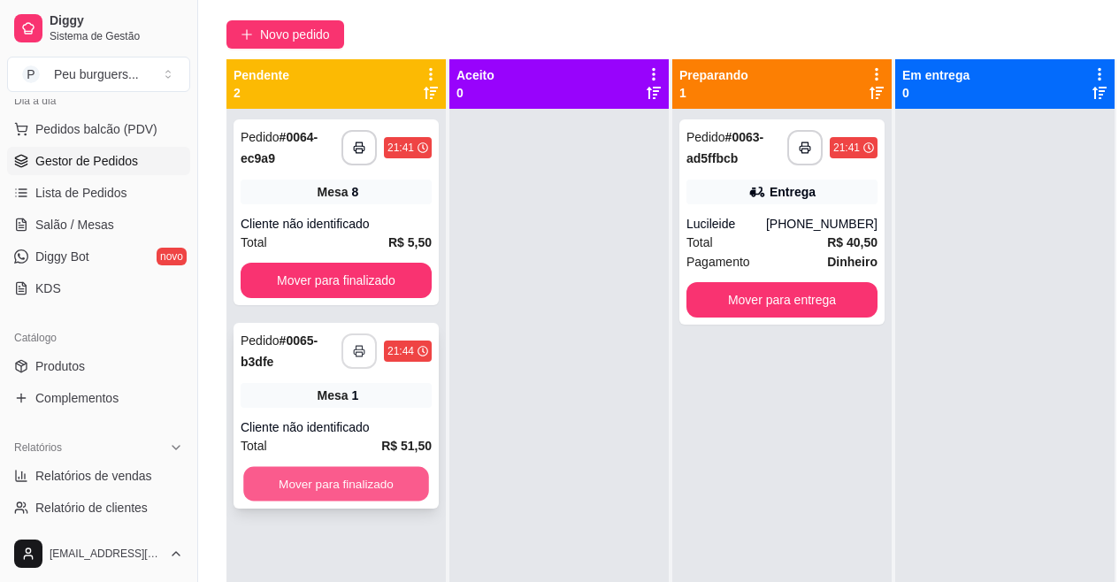
click at [369, 478] on button "Mover para finalizado" at bounding box center [336, 484] width 186 height 35
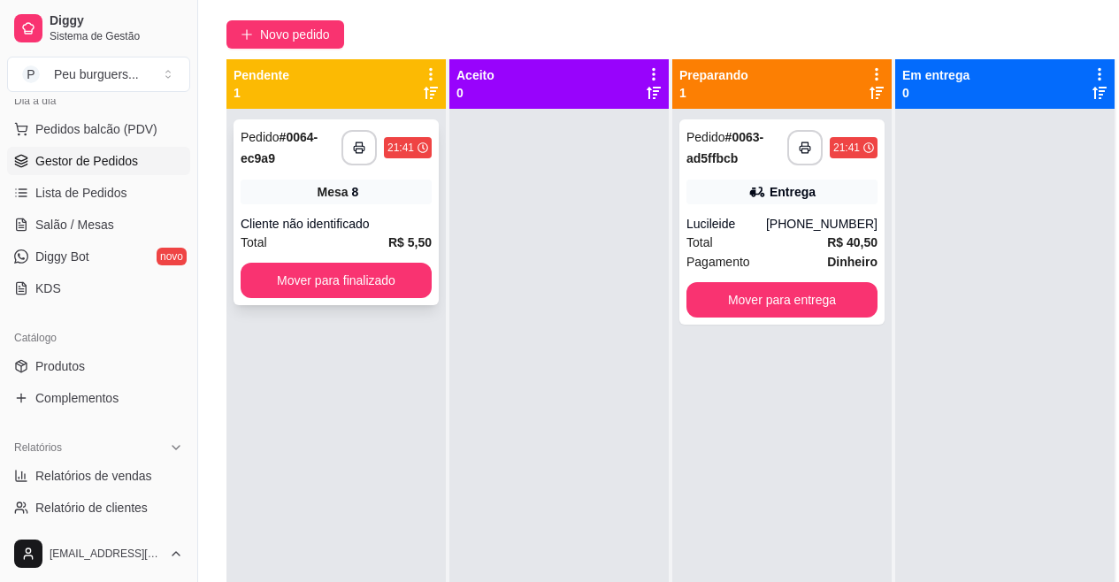
click at [293, 167] on div "Pedido # 0064-ec9a9" at bounding box center [291, 148] width 101 height 42
click at [302, 256] on div "**********" at bounding box center [336, 212] width 205 height 186
drag, startPoint x: 196, startPoint y: 270, endPoint x: 188, endPoint y: 291, distance: 22.4
click at [188, 291] on div "Diggy Sistema de Gestão P Peu burguers ... Loja aberta Plano Essencial + Mesas …" at bounding box center [98, 291] width 197 height 582
click at [183, 278] on div "Dia a dia Pedidos balcão (PDV) Gestor de Pedidos Lista de Pedidos Salão / Mesas…" at bounding box center [98, 195] width 197 height 230
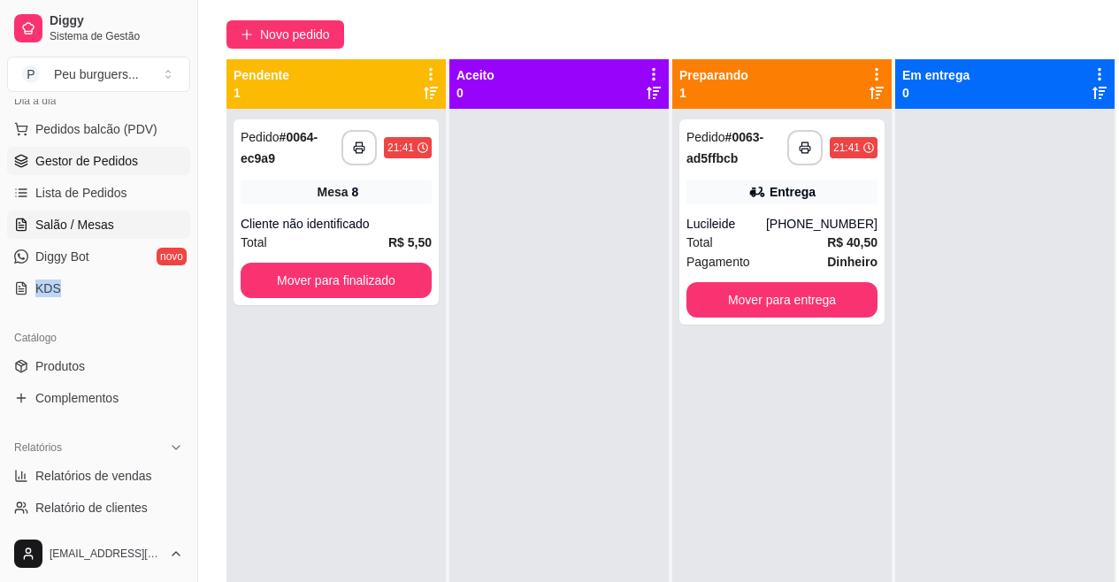
click at [105, 215] on link "Salão / Mesas" at bounding box center [98, 225] width 183 height 28
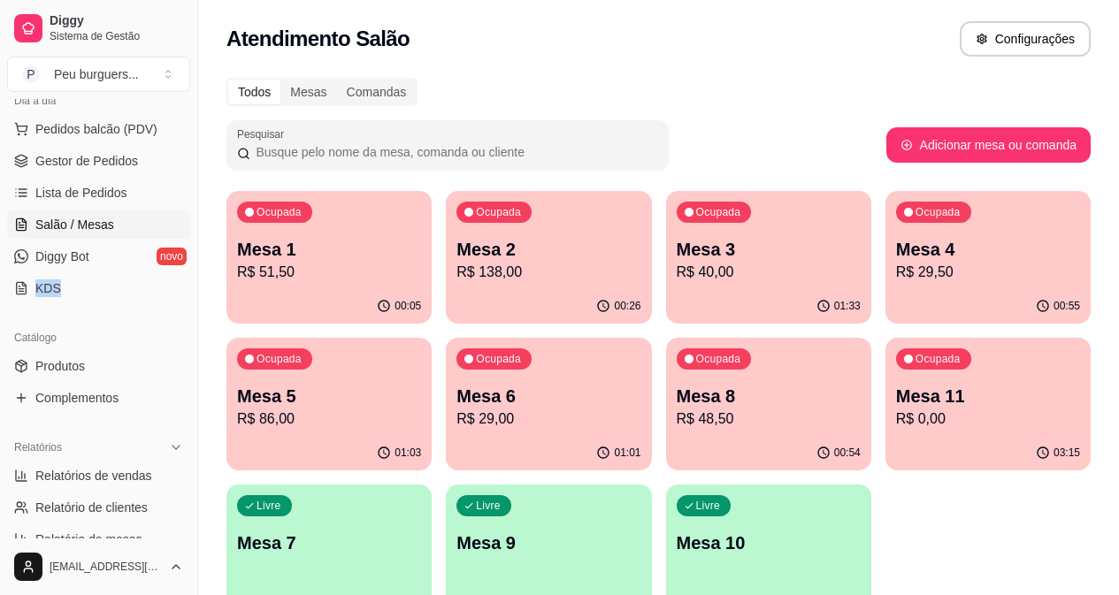
click at [446, 381] on div "Ocupada Mesa 6 R$ 29,00" at bounding box center [548, 387] width 205 height 98
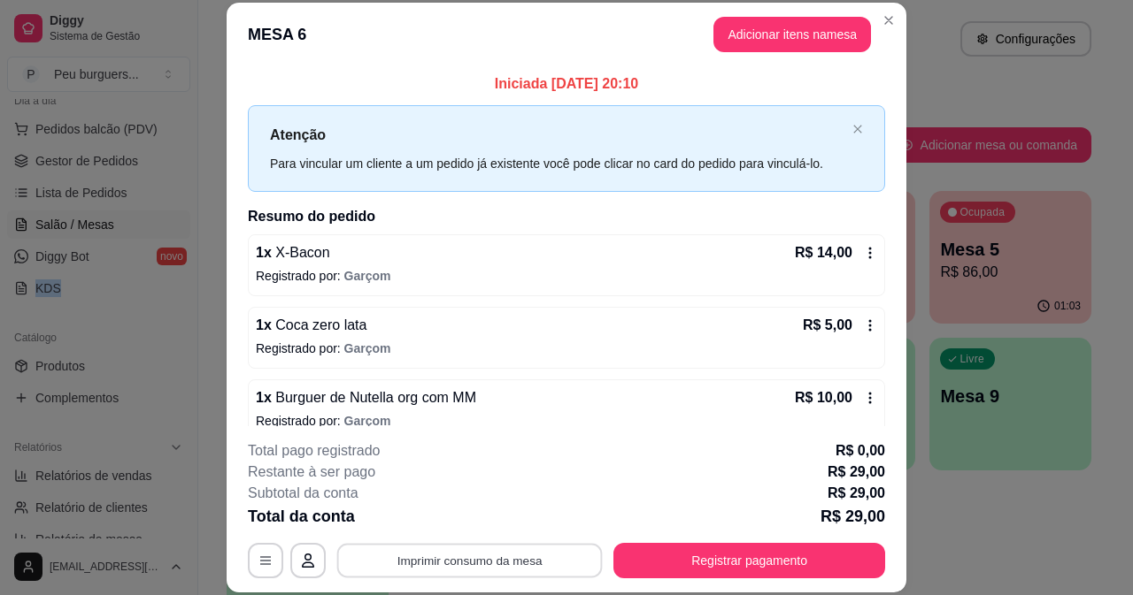
click at [516, 557] on button "Imprimir consumo da mesa" at bounding box center [469, 560] width 265 height 35
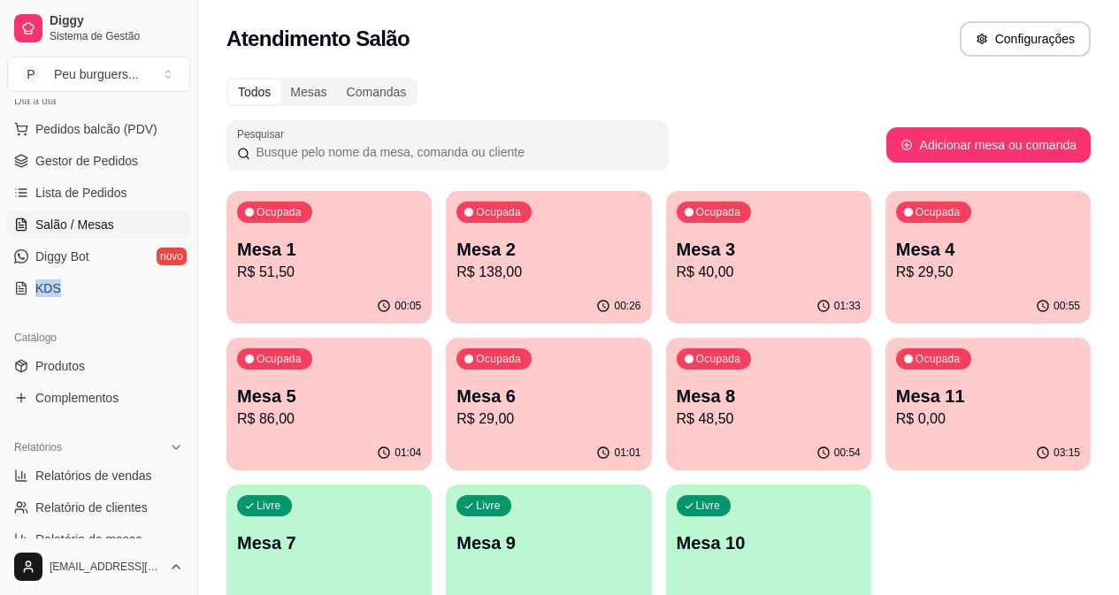
click at [886, 288] on button "Ocupada Mesa 4 R$ 29,50 00:55" at bounding box center [988, 257] width 205 height 133
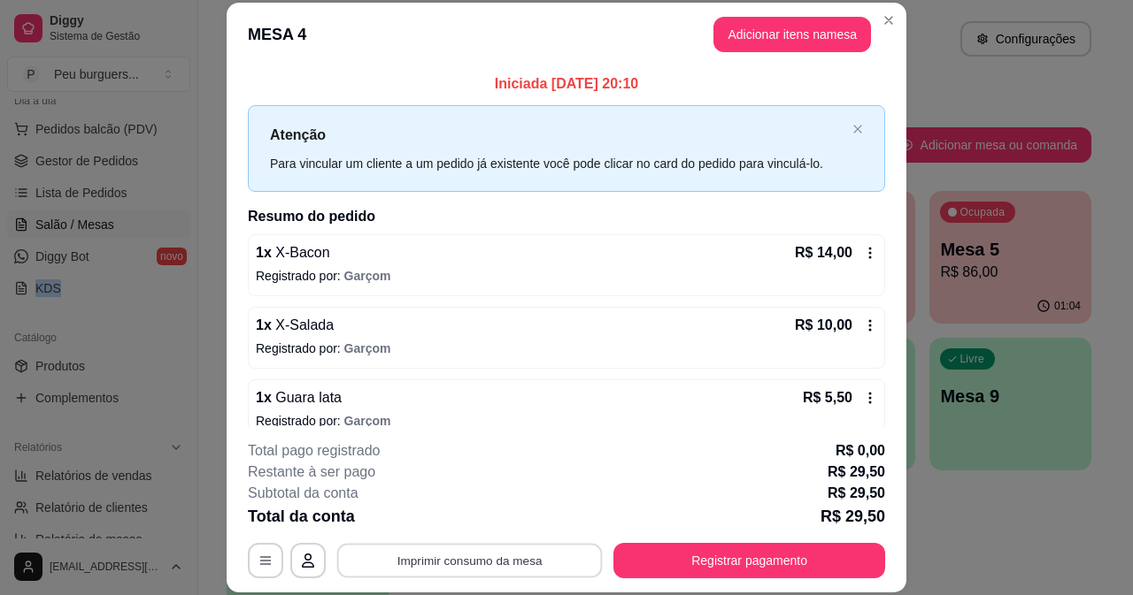
click at [549, 565] on button "Imprimir consumo da mesa" at bounding box center [469, 560] width 265 height 35
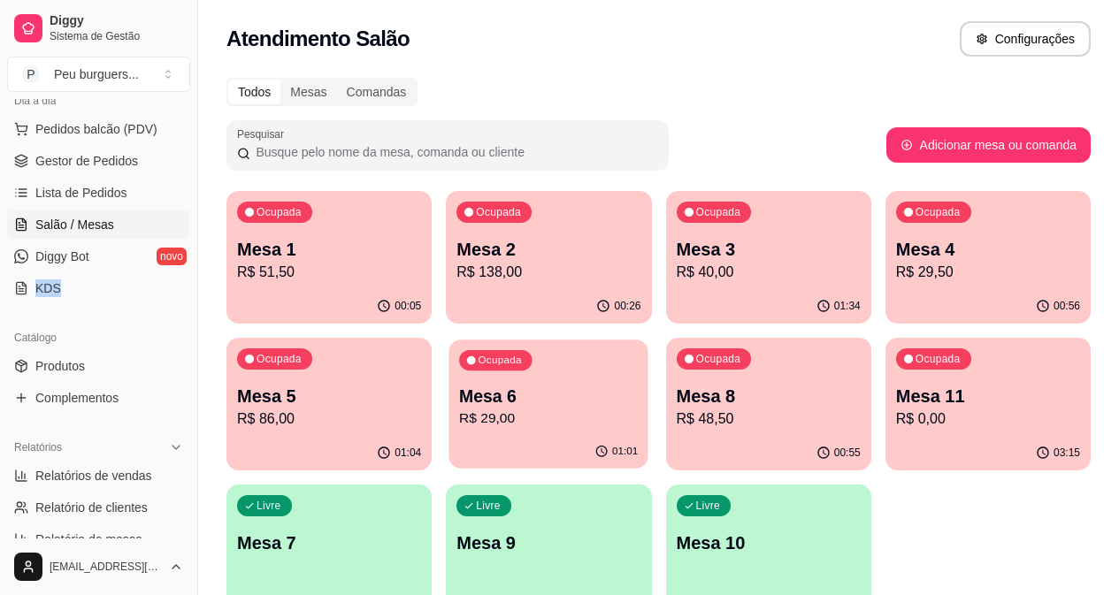
click at [449, 376] on div "Ocupada Mesa 6 R$ 29,00" at bounding box center [548, 388] width 199 height 96
click at [121, 157] on span "Gestor de Pedidos" at bounding box center [86, 161] width 103 height 18
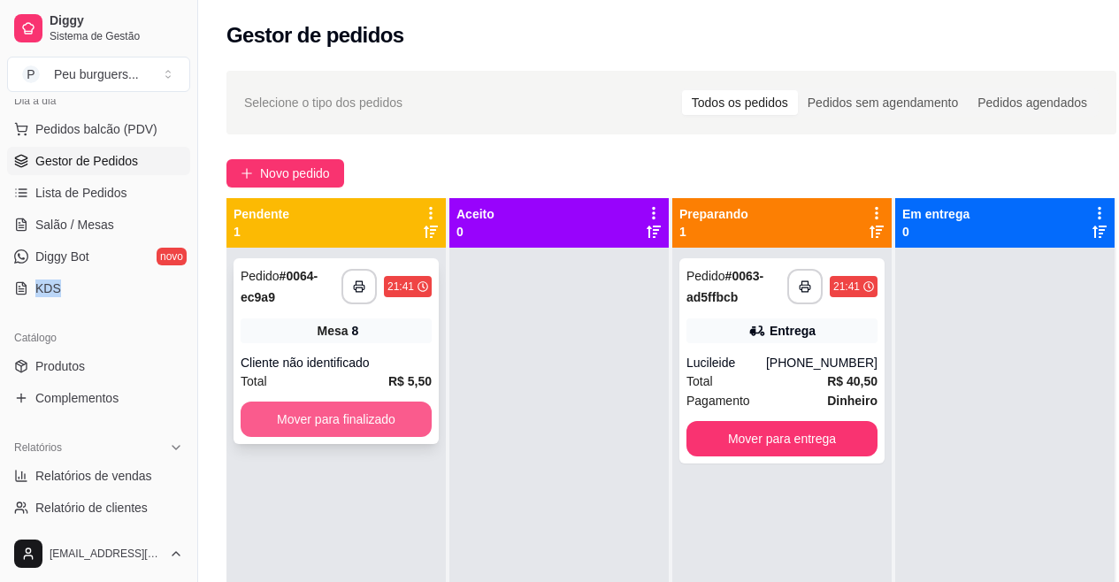
click at [330, 413] on button "Mover para finalizado" at bounding box center [336, 419] width 191 height 35
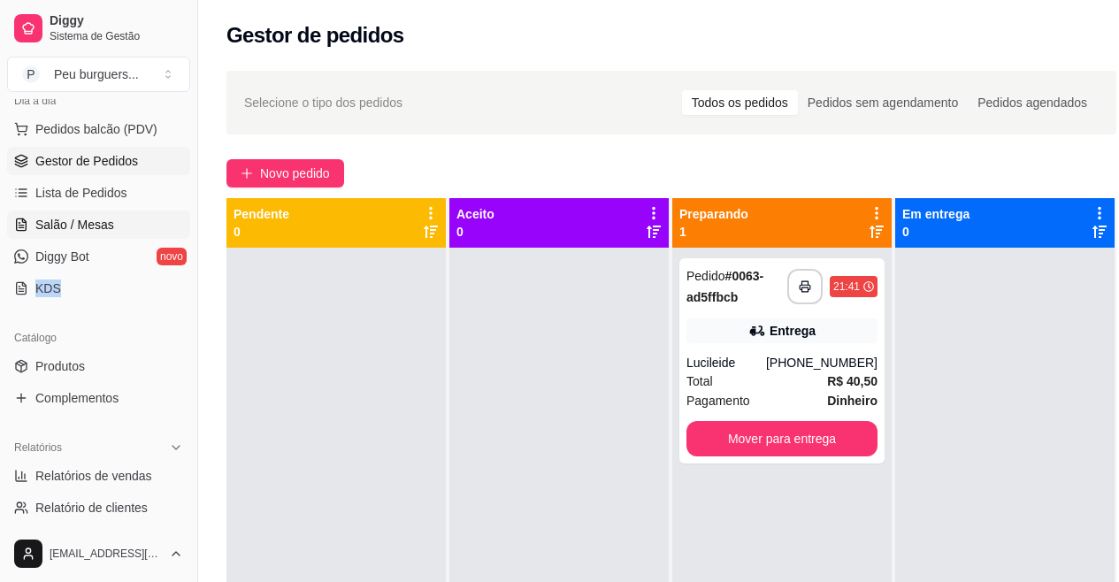
click at [50, 231] on span "Salão / Mesas" at bounding box center [74, 225] width 79 height 18
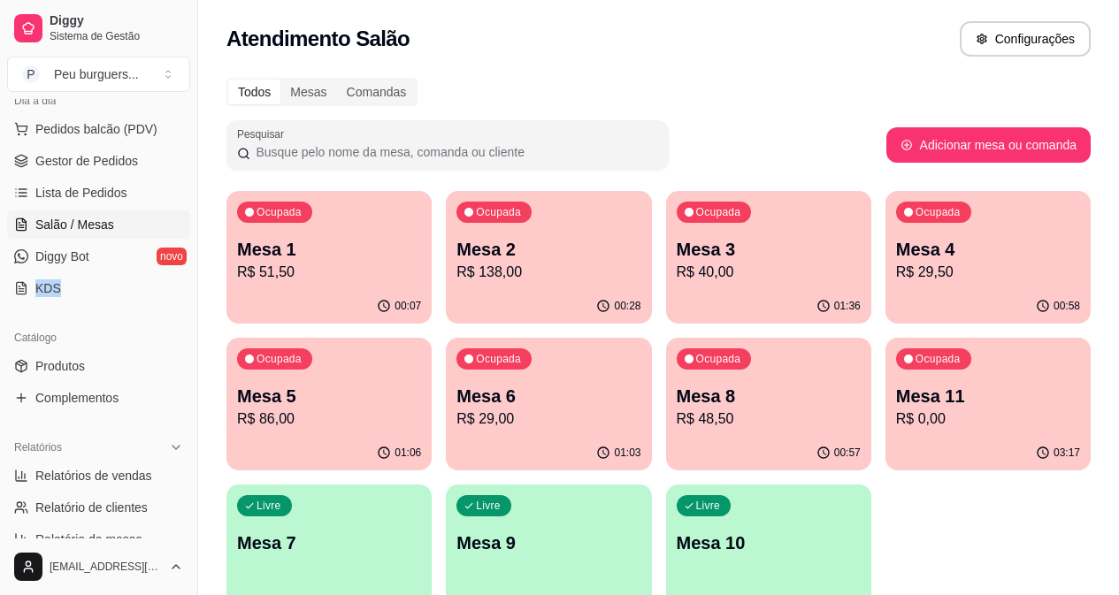
click at [677, 424] on p "R$ 48,50" at bounding box center [769, 419] width 184 height 21
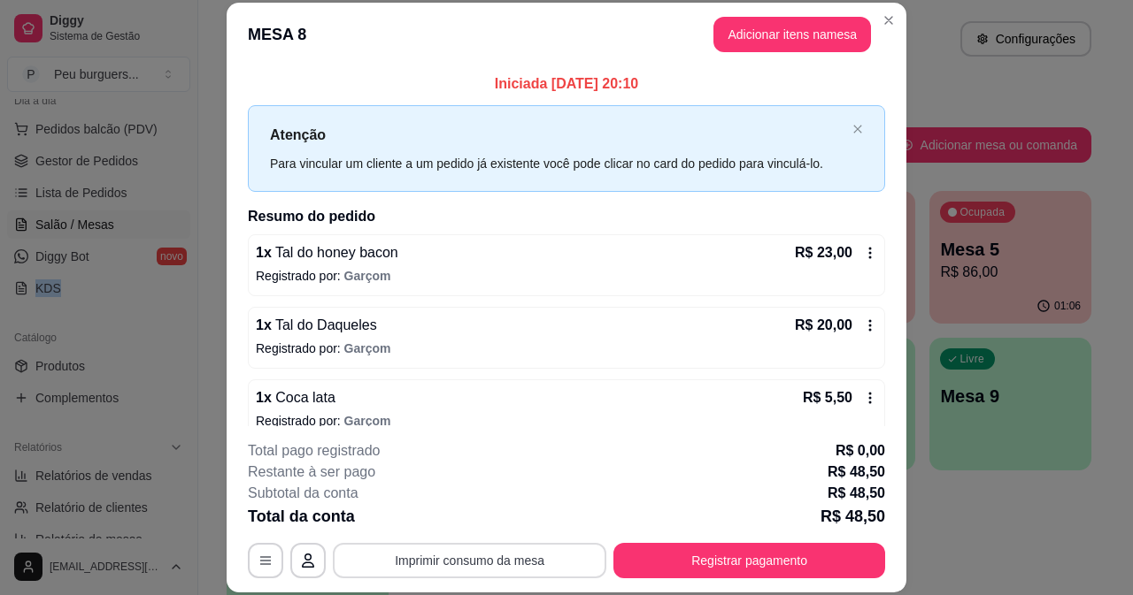
click at [496, 558] on button "Imprimir consumo da mesa" at bounding box center [469, 560] width 273 height 35
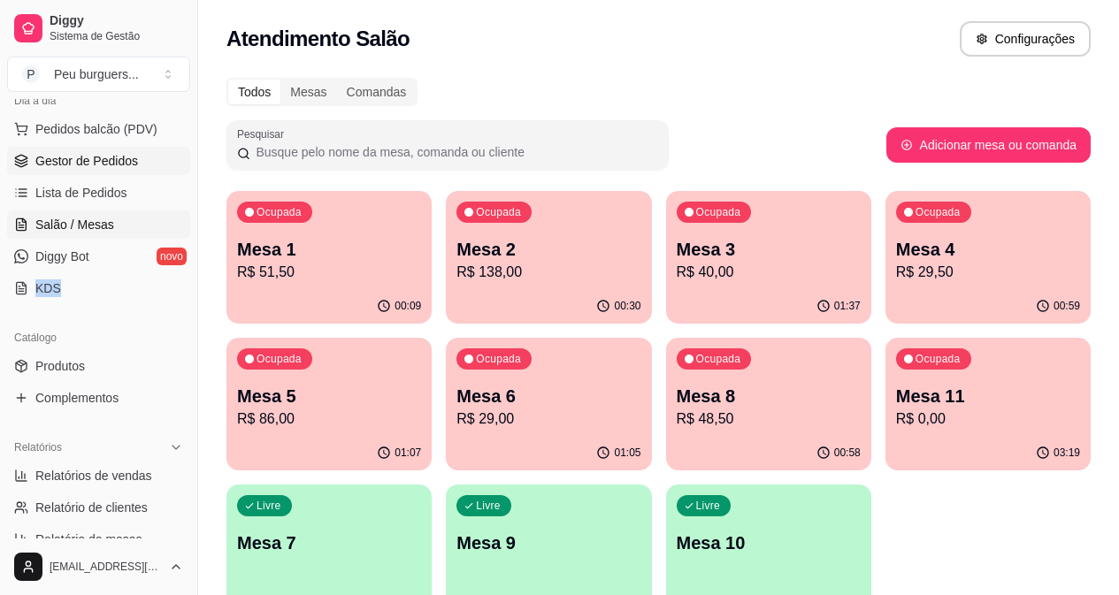
click at [135, 158] on link "Gestor de Pedidos" at bounding box center [98, 161] width 183 height 28
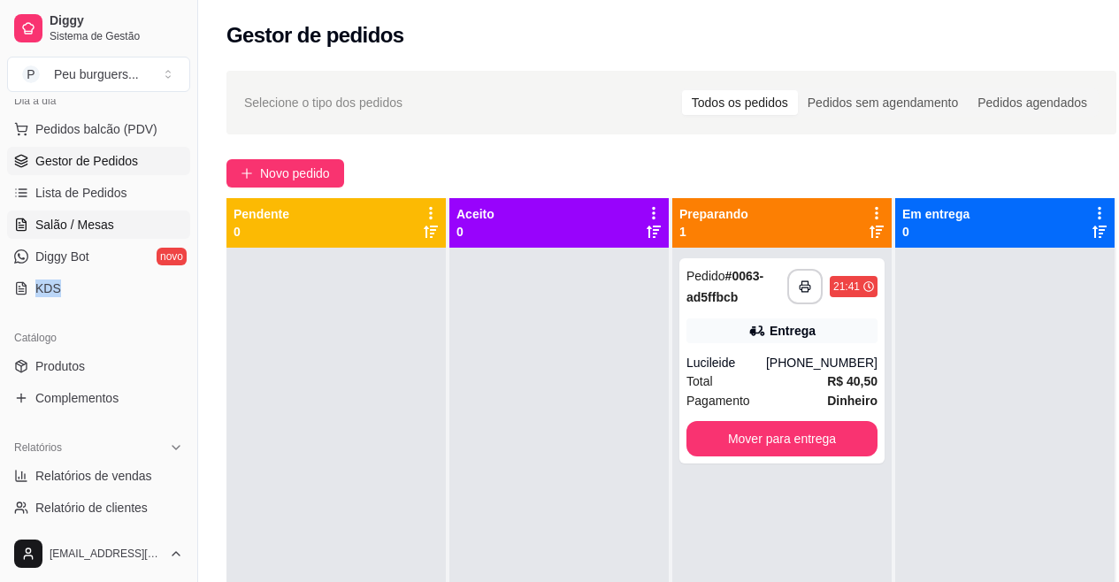
click at [94, 215] on link "Salão / Mesas" at bounding box center [98, 225] width 183 height 28
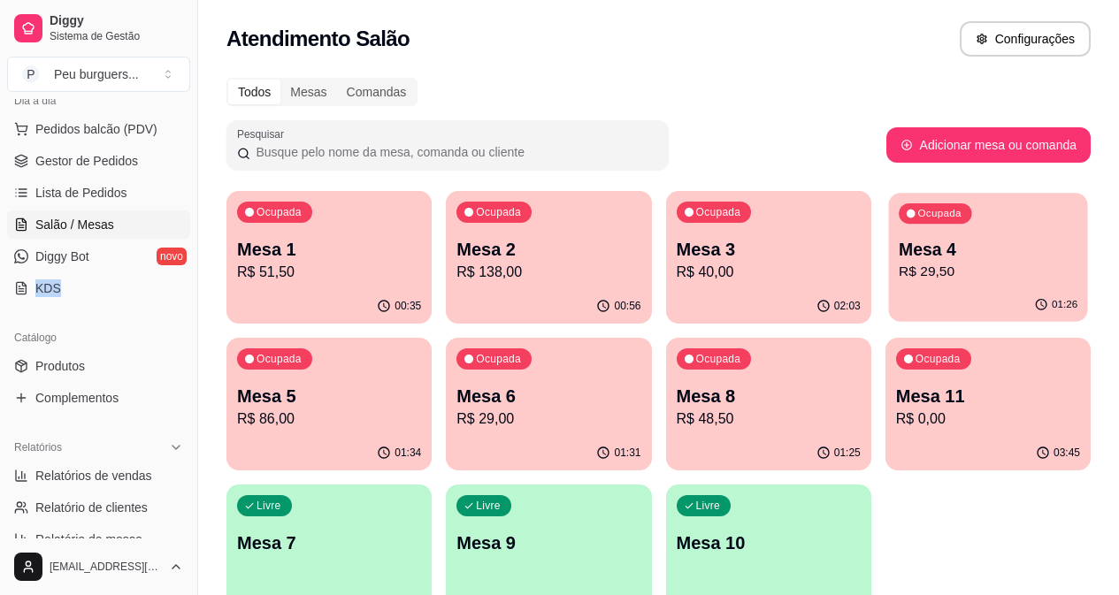
click at [899, 266] on p "R$ 29,50" at bounding box center [988, 272] width 179 height 20
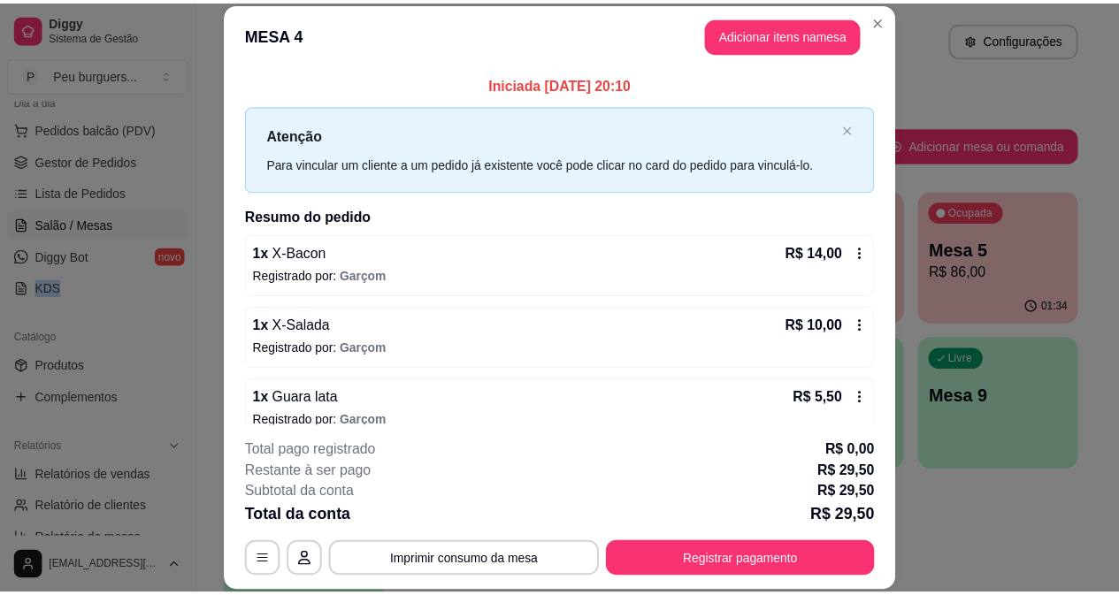
scroll to position [22, 0]
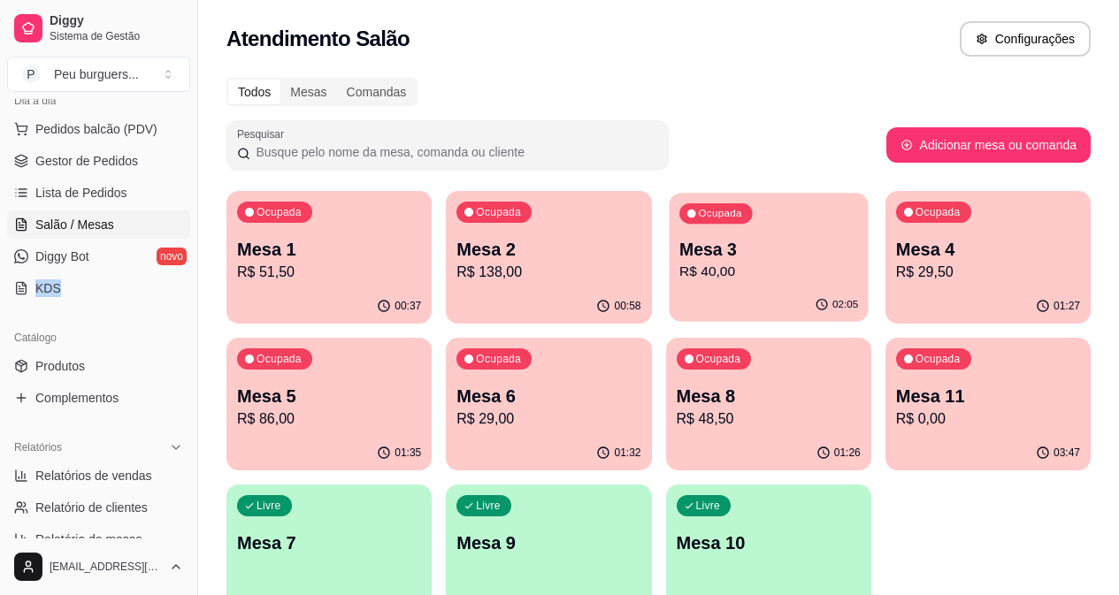
click at [680, 279] on p "R$ 40,00" at bounding box center [769, 272] width 179 height 20
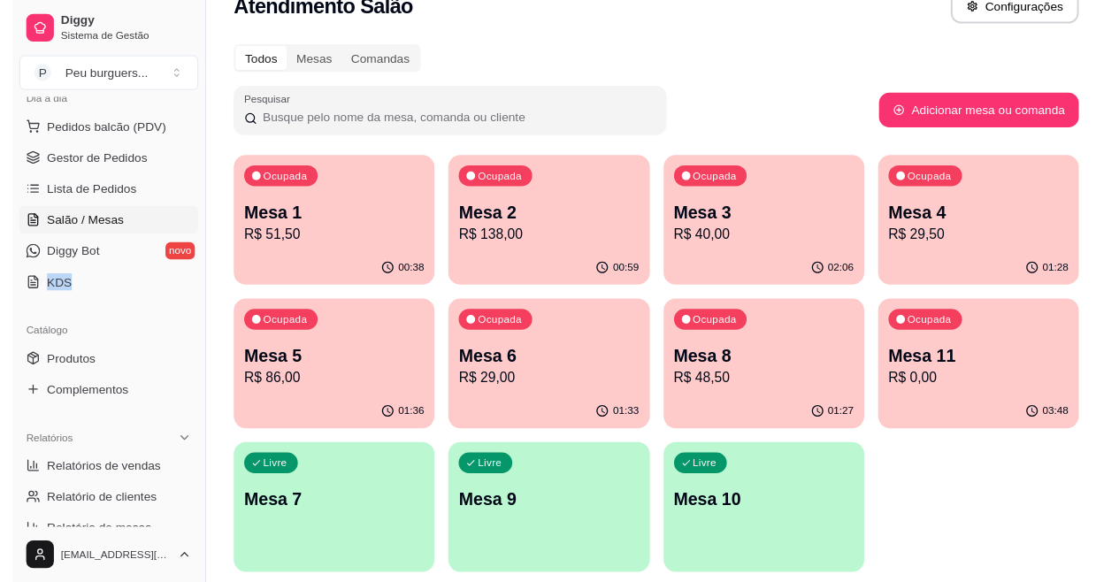
scroll to position [0, 0]
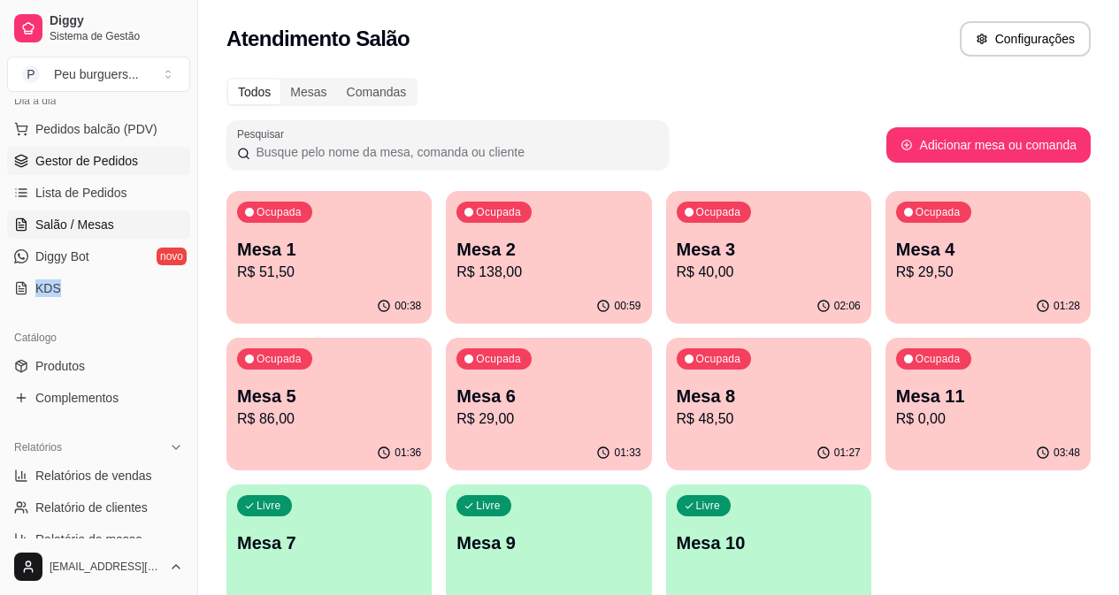
click at [83, 160] on span "Gestor de Pedidos" at bounding box center [86, 161] width 103 height 18
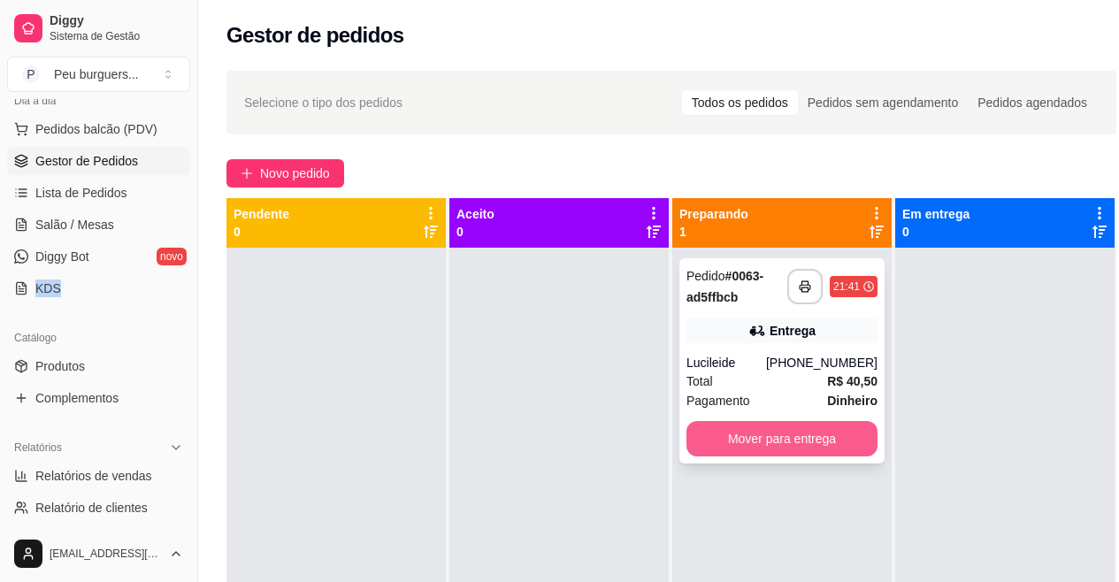
click at [775, 434] on button "Mover para entrega" at bounding box center [782, 438] width 191 height 35
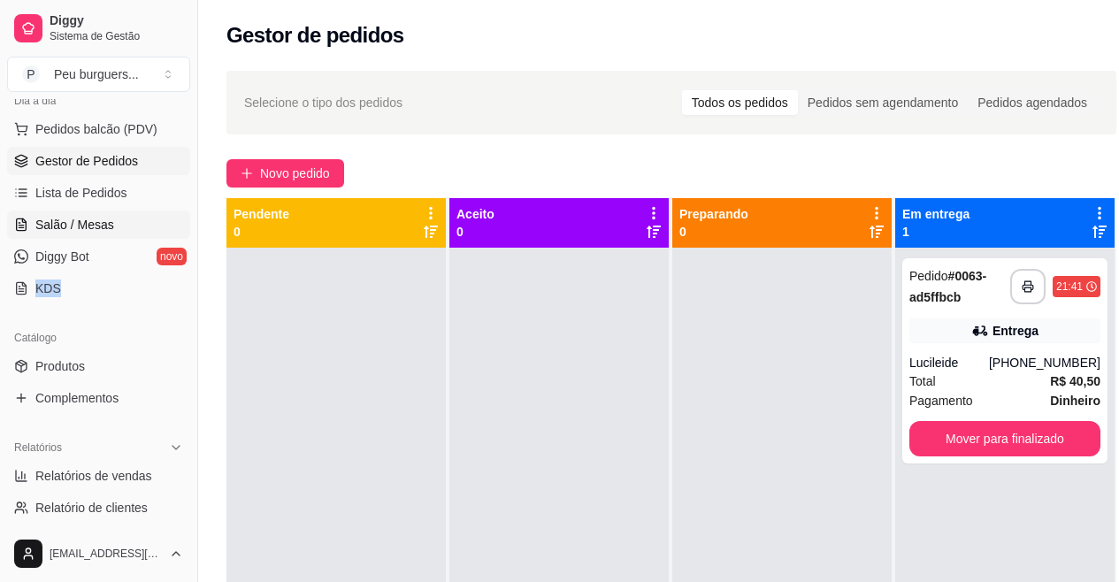
click at [94, 227] on span "Salão / Mesas" at bounding box center [74, 225] width 79 height 18
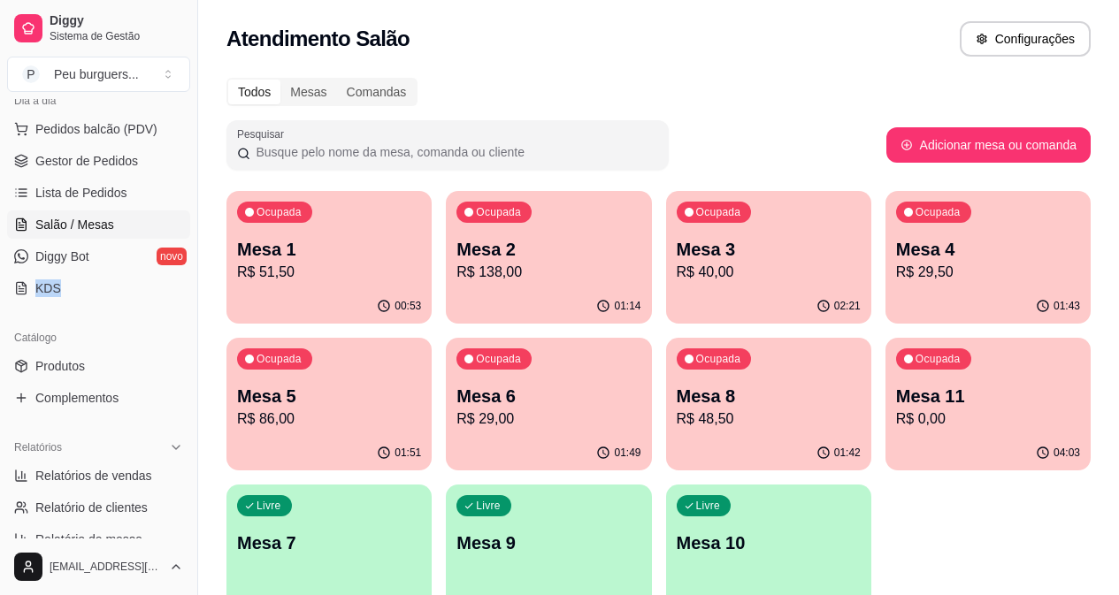
click at [499, 250] on p "Mesa 2" at bounding box center [549, 249] width 184 height 25
click at [78, 167] on span "Gestor de Pedidos" at bounding box center [86, 161] width 103 height 18
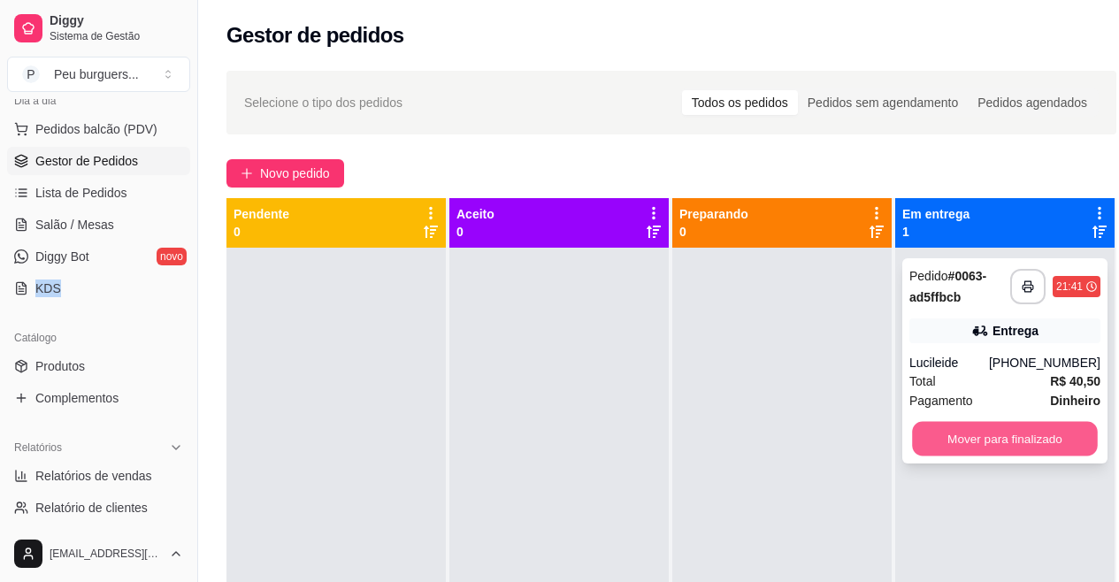
click at [945, 436] on button "Mover para finalizado" at bounding box center [1005, 439] width 186 height 35
